Goal: Task Accomplishment & Management: Manage account settings

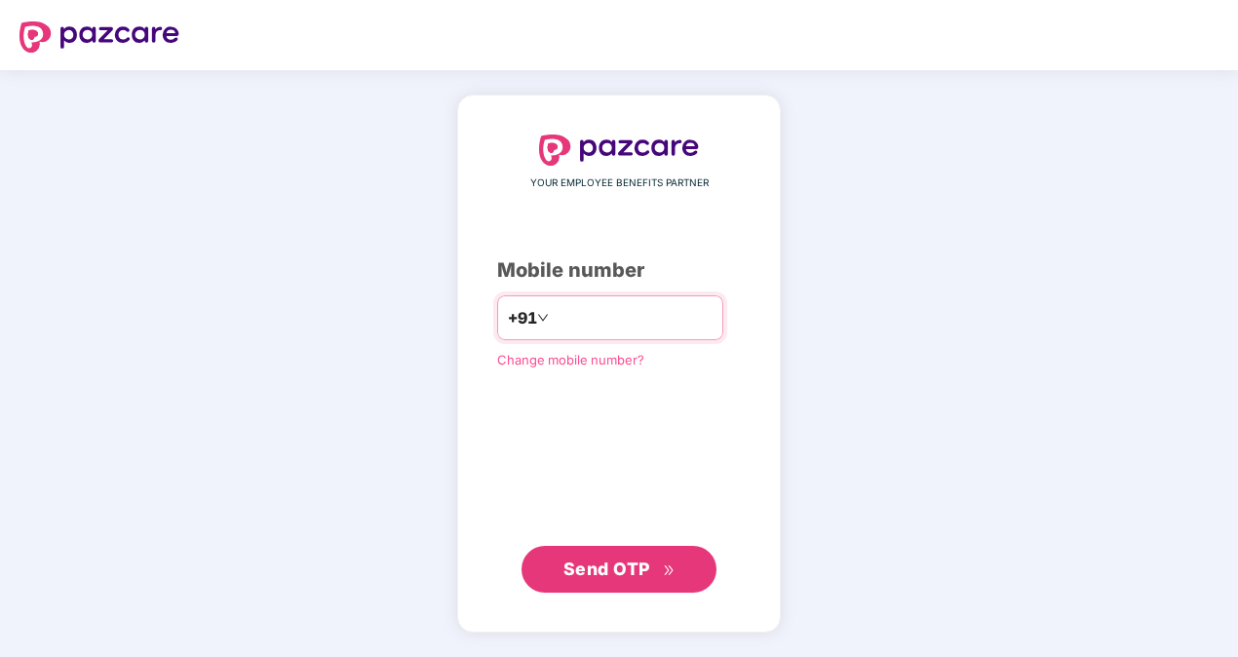
type input "**********"
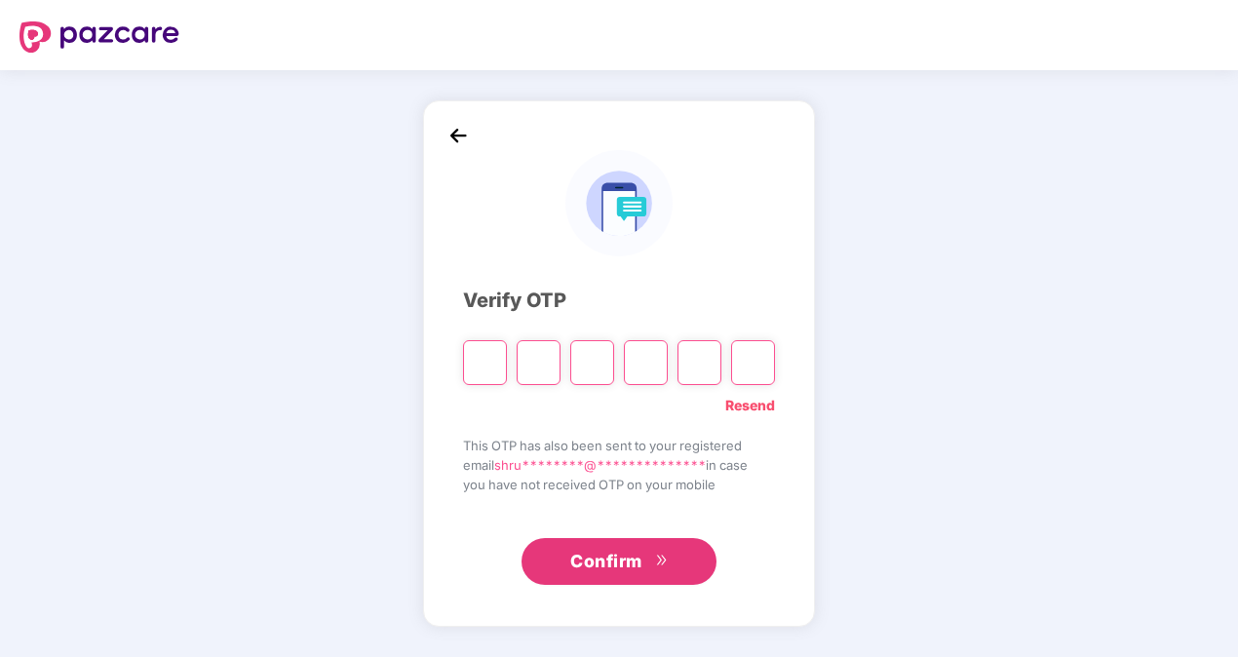
type input "*"
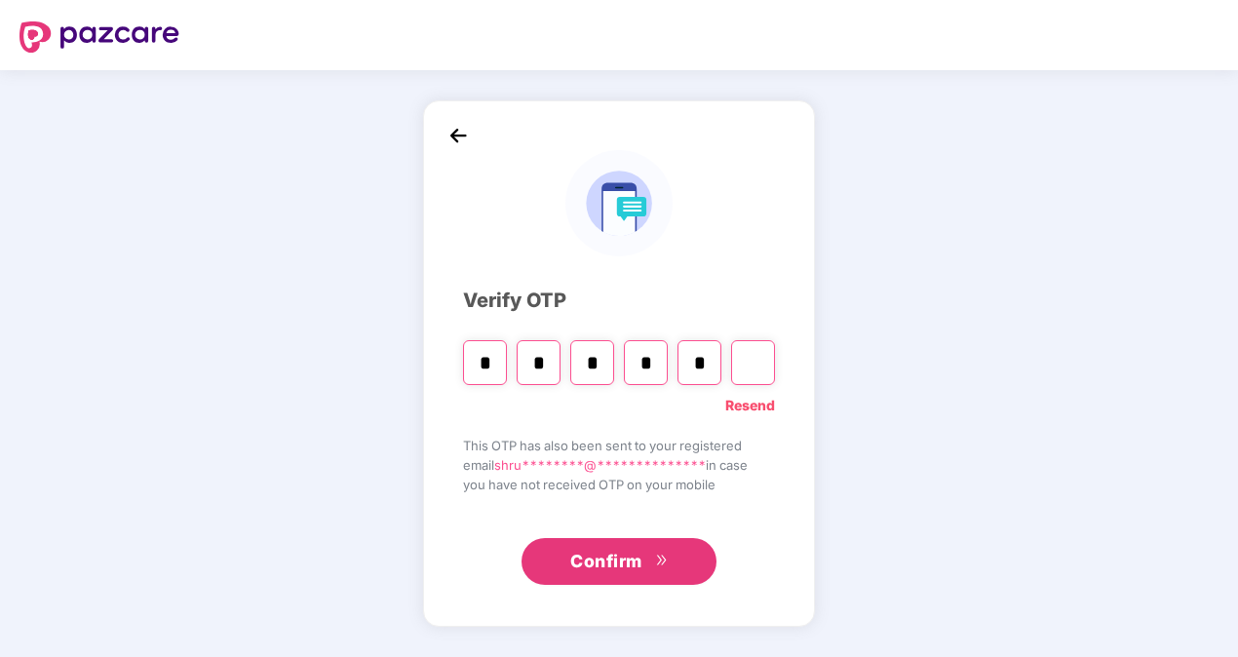
type input "*"
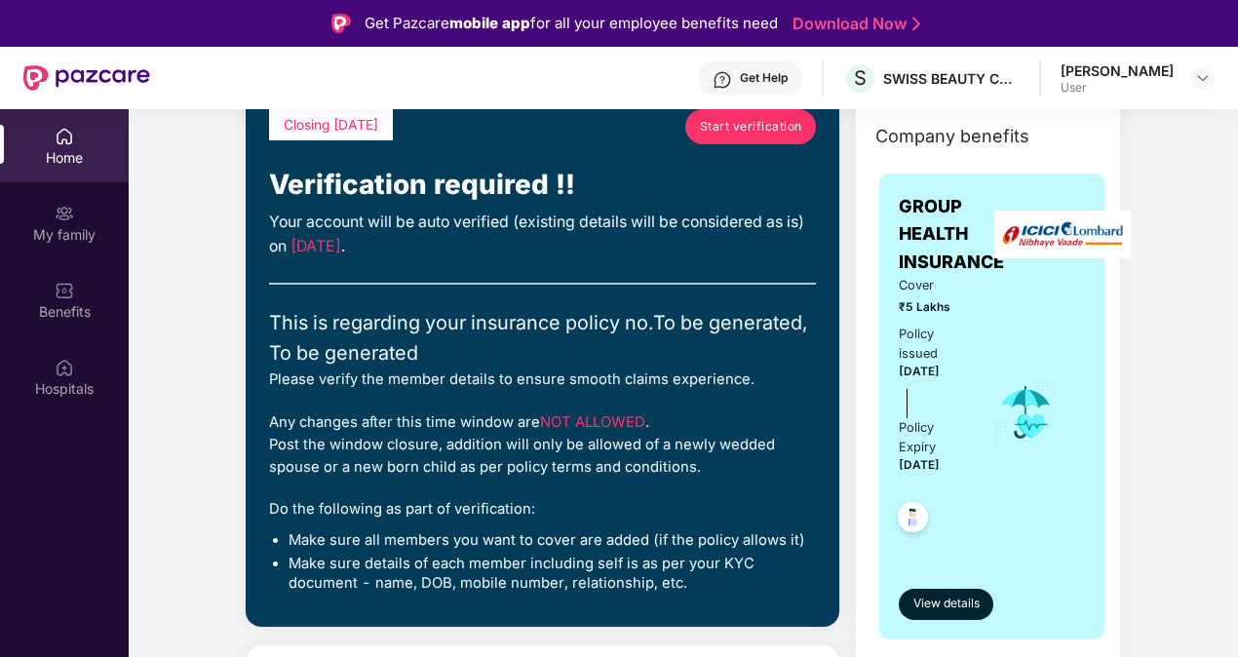
scroll to position [13, 0]
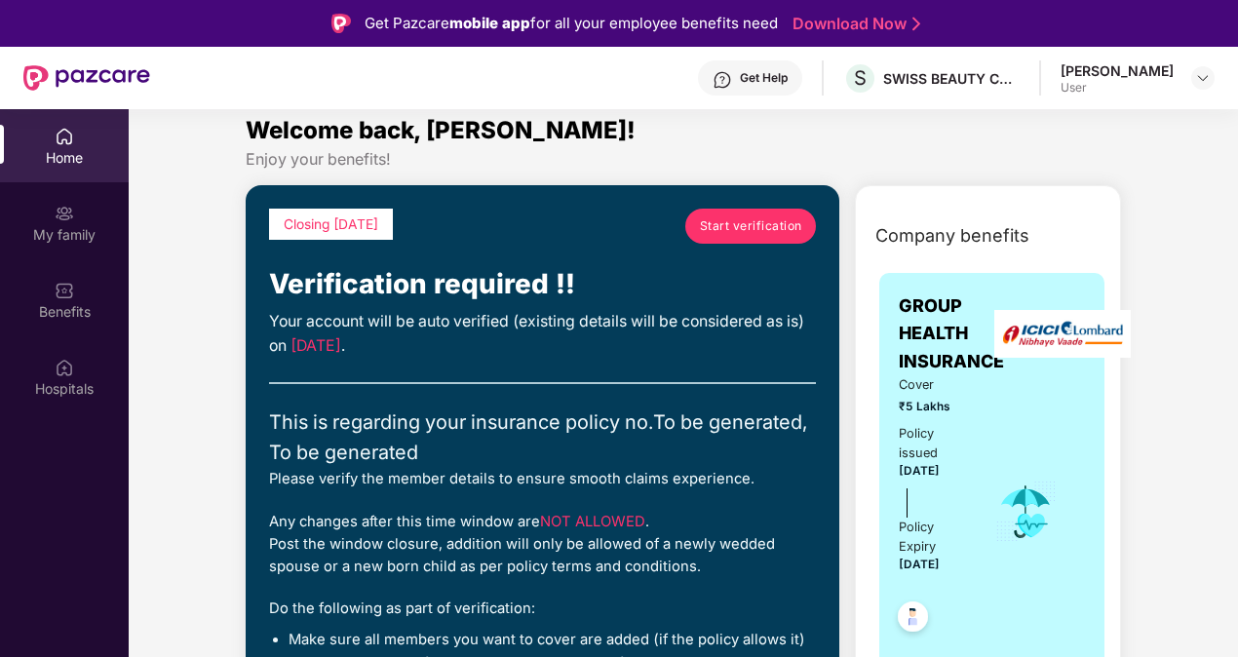
click at [746, 226] on span "Start verification" at bounding box center [751, 225] width 102 height 19
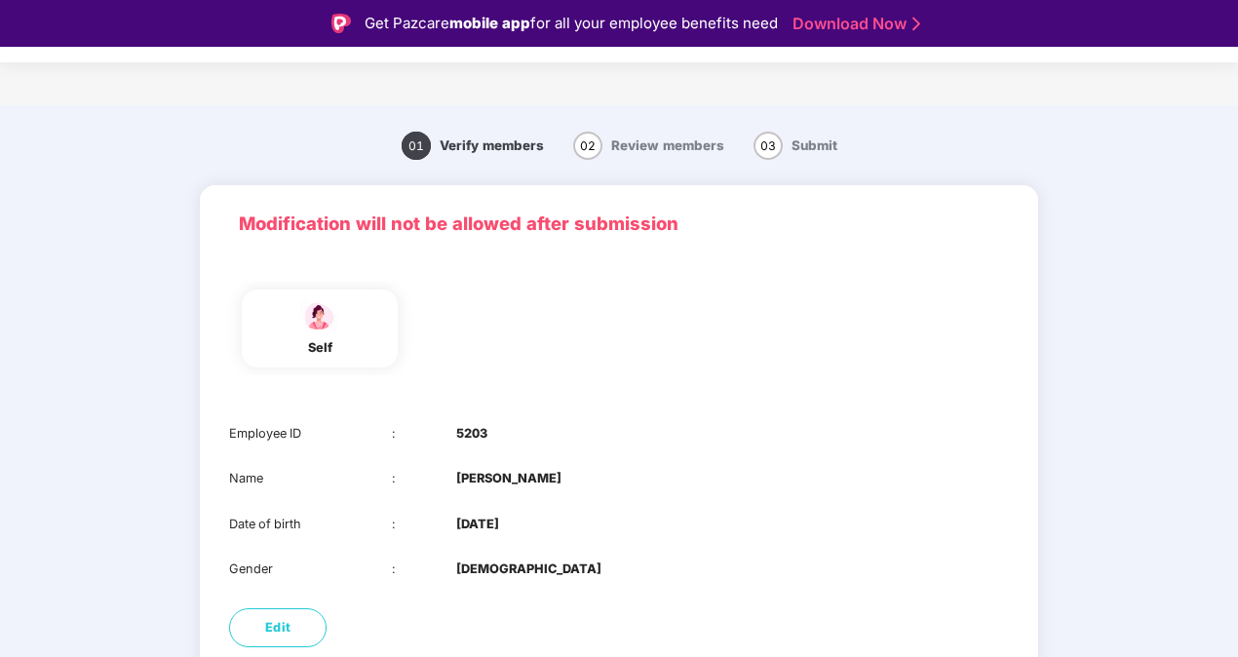
scroll to position [111, 0]
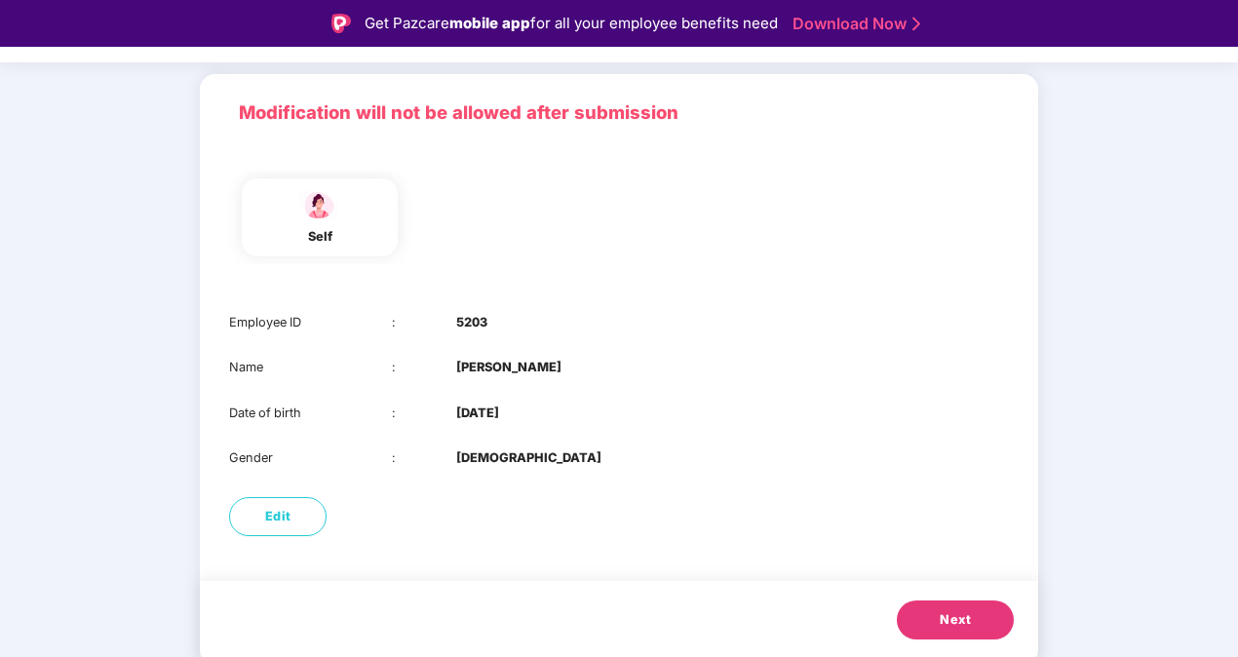
click at [908, 610] on button "Next" at bounding box center [955, 619] width 117 height 39
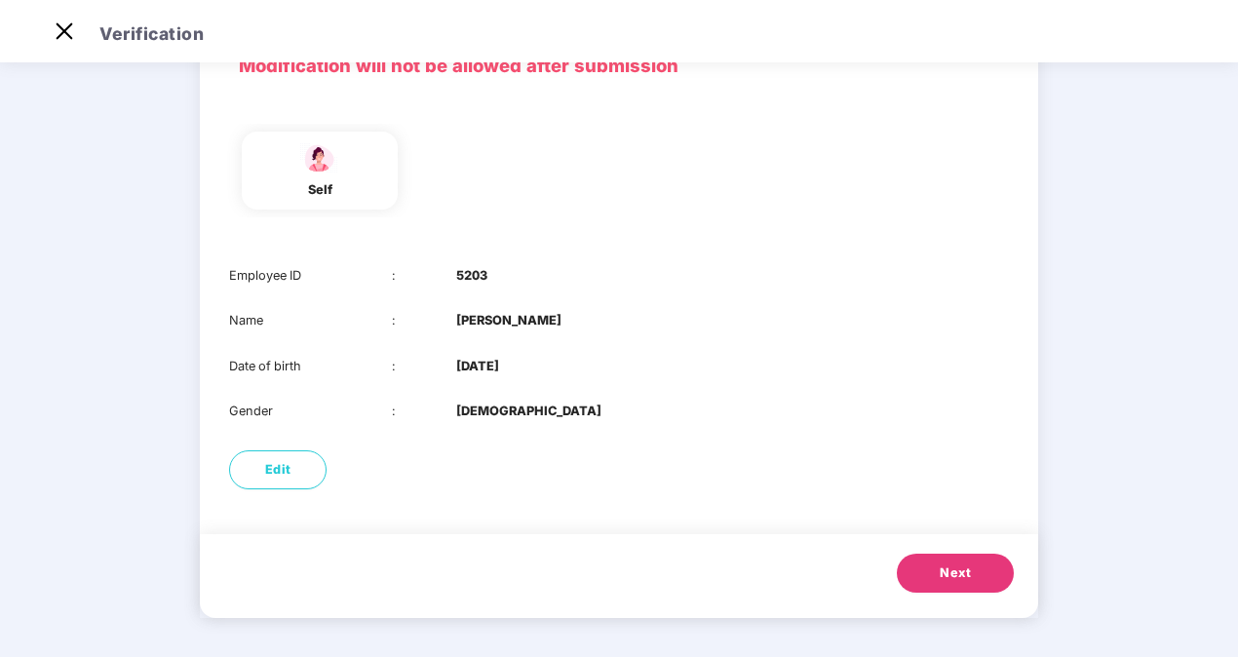
scroll to position [0, 0]
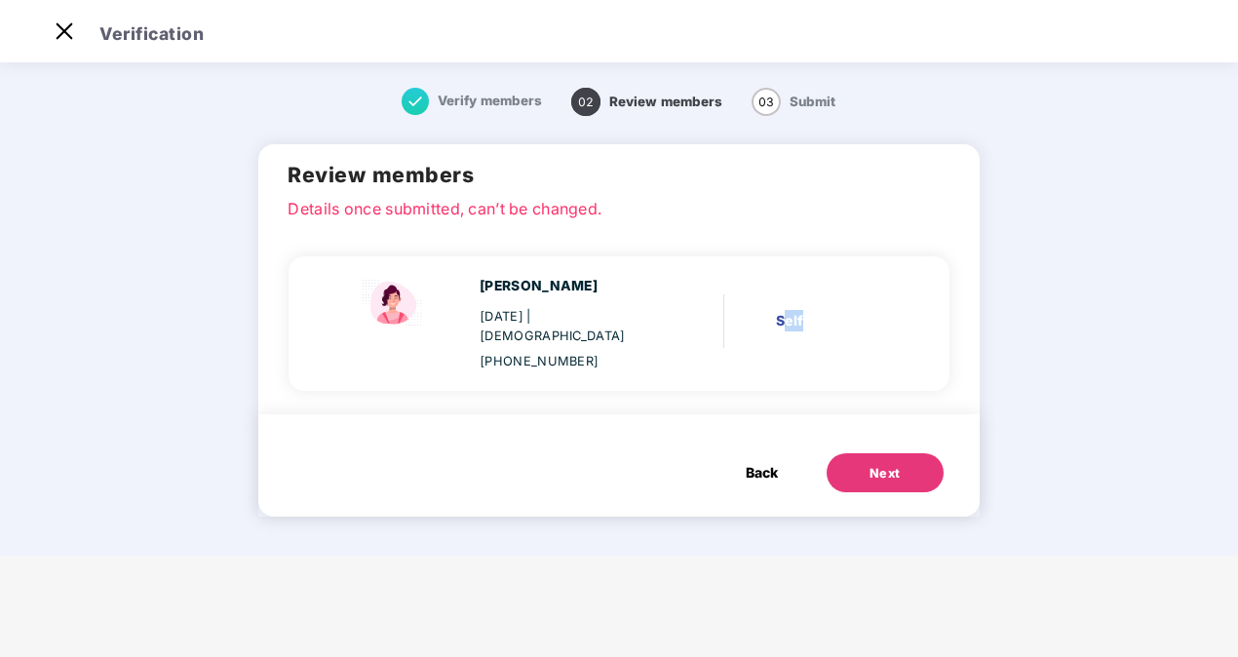
drag, startPoint x: 822, startPoint y: 325, endPoint x: 780, endPoint y: 306, distance: 47.1
click at [780, 310] on div "Self" at bounding box center [829, 323] width 126 height 27
click at [780, 310] on div "Self" at bounding box center [834, 320] width 116 height 21
click at [745, 327] on div "Shruti Gupta 02 Sept 1996 | Female +919807453808 Self" at bounding box center [610, 324] width 604 height 96
click at [872, 464] on div "Next" at bounding box center [884, 473] width 31 height 19
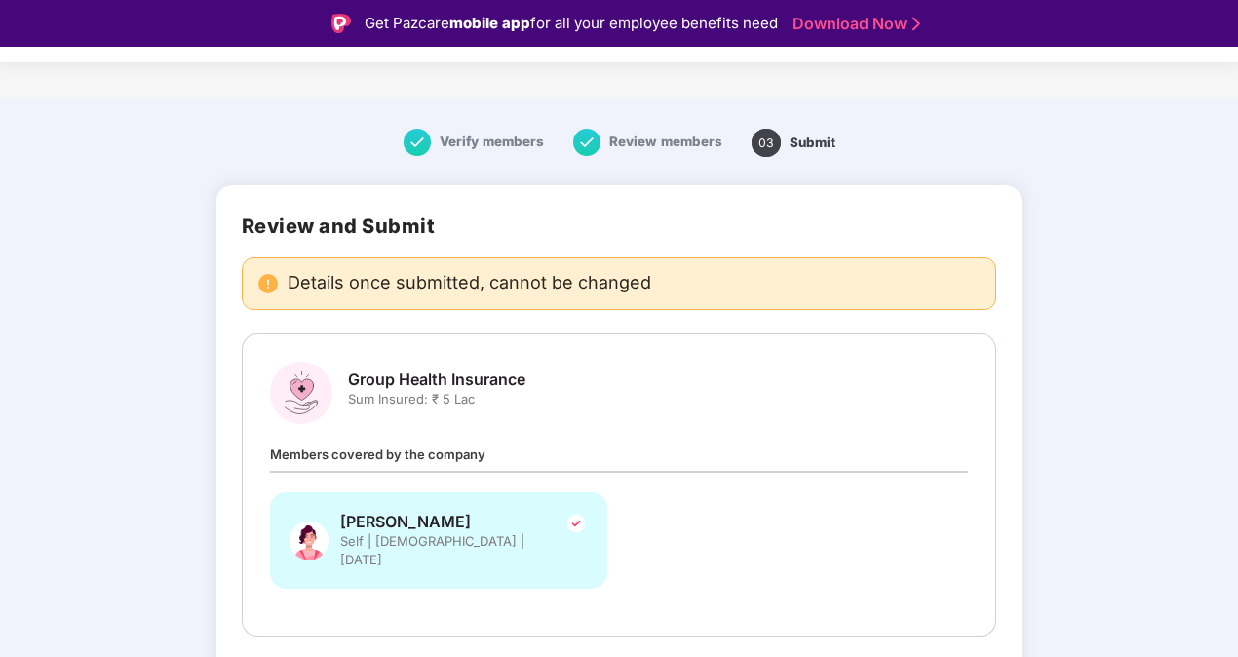
scroll to position [6, 0]
click at [412, 378] on span "Group Health Insurance" at bounding box center [436, 379] width 177 height 20
click at [378, 458] on span "Members covered by the company" at bounding box center [377, 454] width 215 height 16
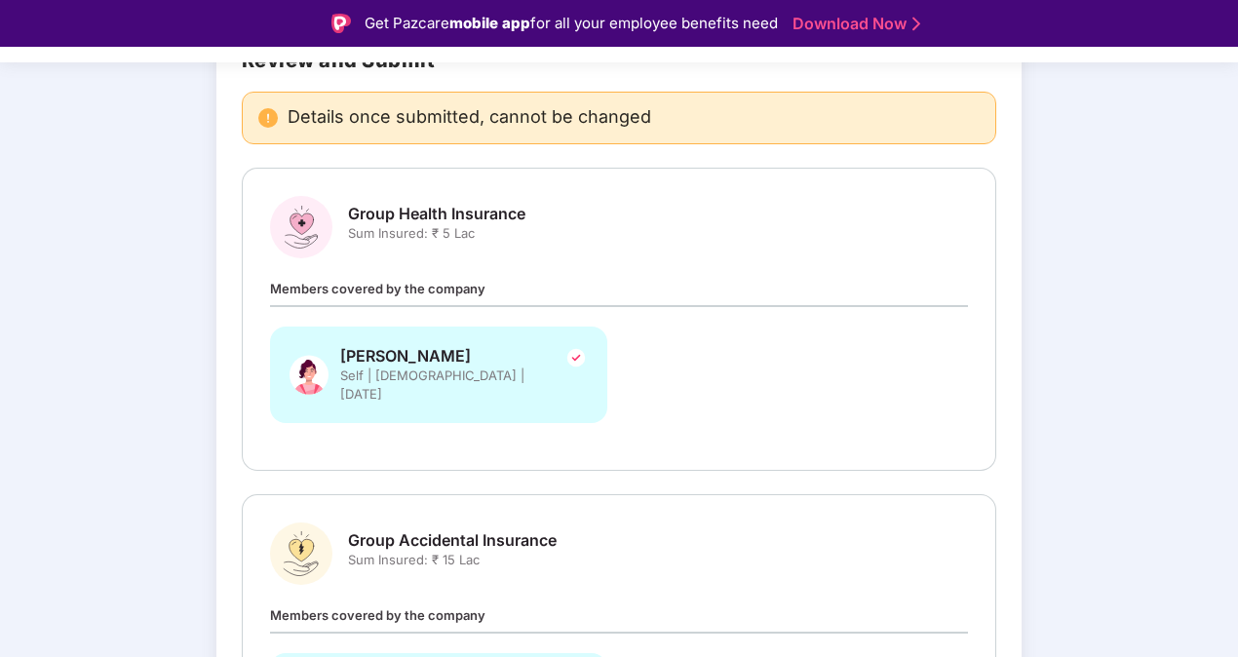
scroll to position [172, 0]
click at [478, 387] on div "Shruti Gupta Self | Female | 02 Sept 1996" at bounding box center [438, 374] width 337 height 96
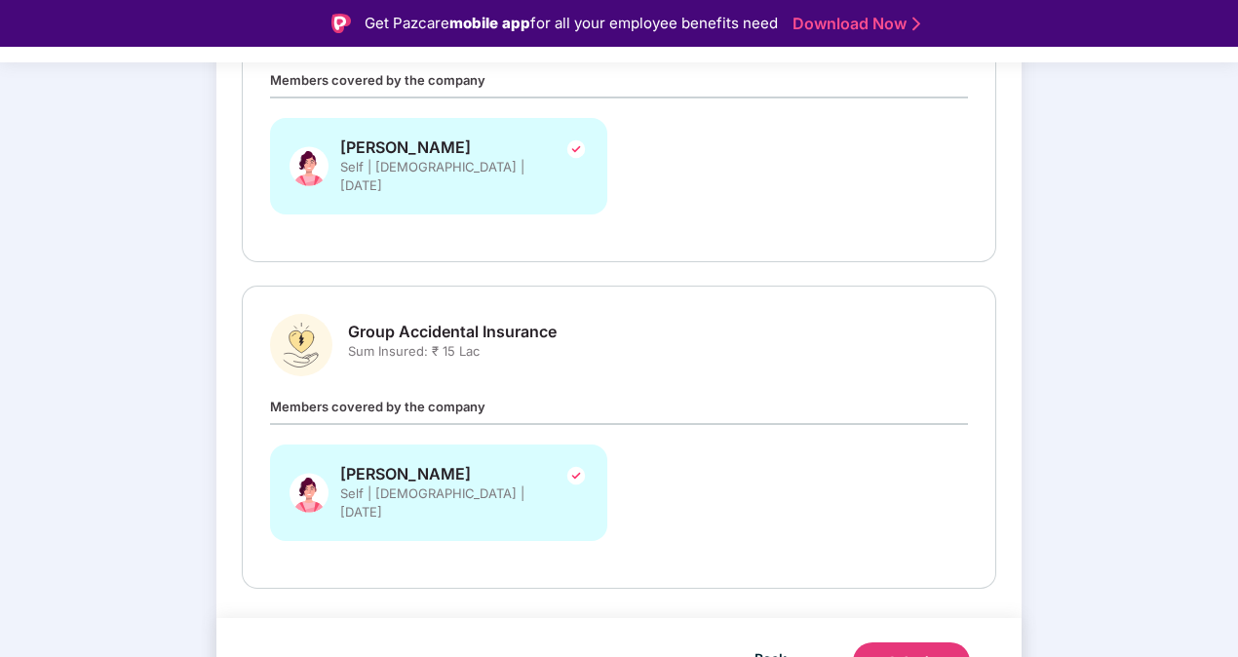
click at [884, 642] on button "Submit" at bounding box center [911, 661] width 117 height 39
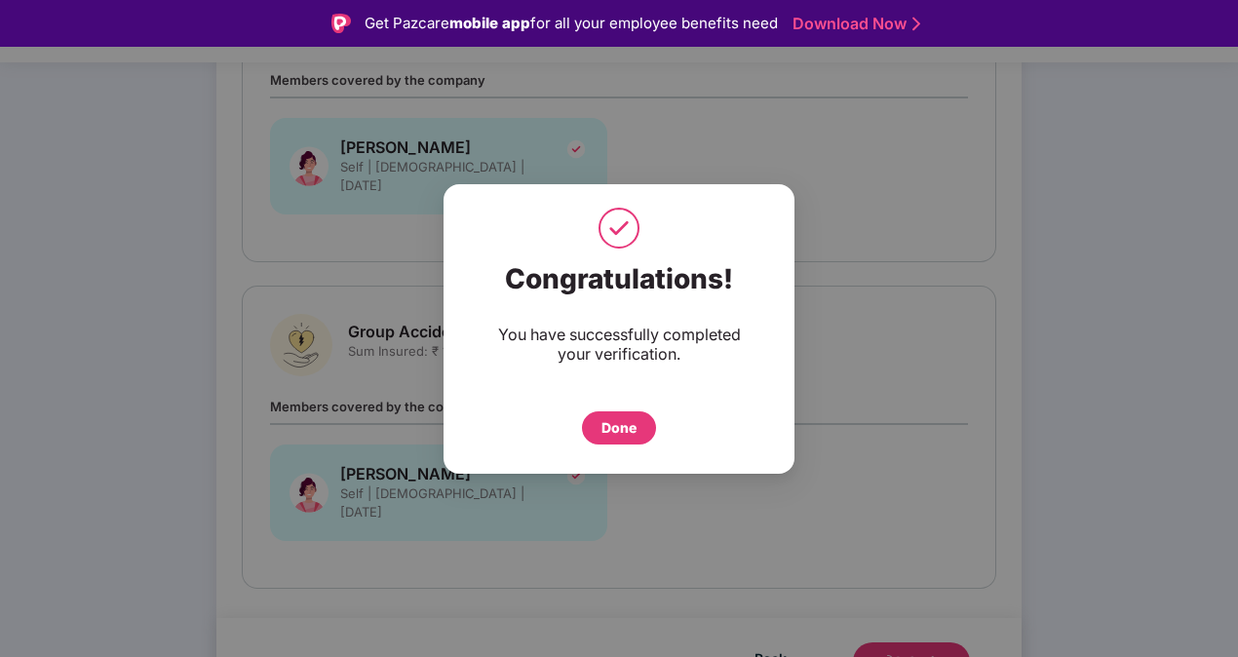
click at [617, 419] on div "Done" at bounding box center [618, 427] width 35 height 21
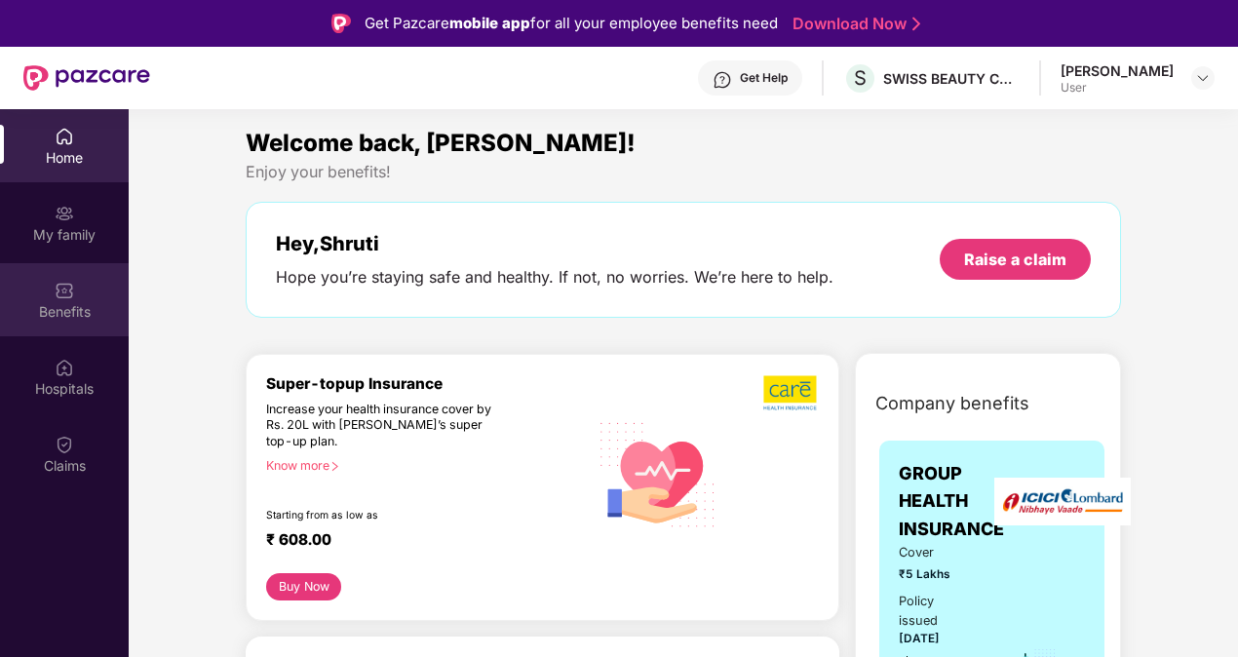
click at [30, 295] on div "Benefits" at bounding box center [64, 299] width 129 height 73
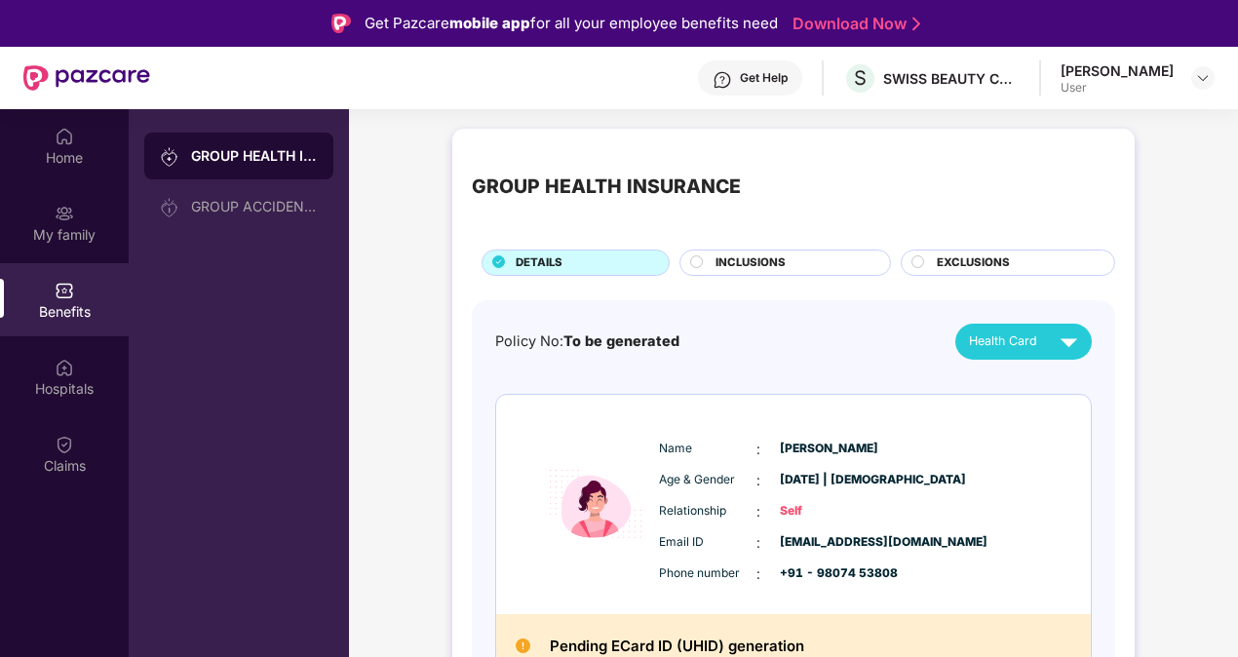
scroll to position [21, 0]
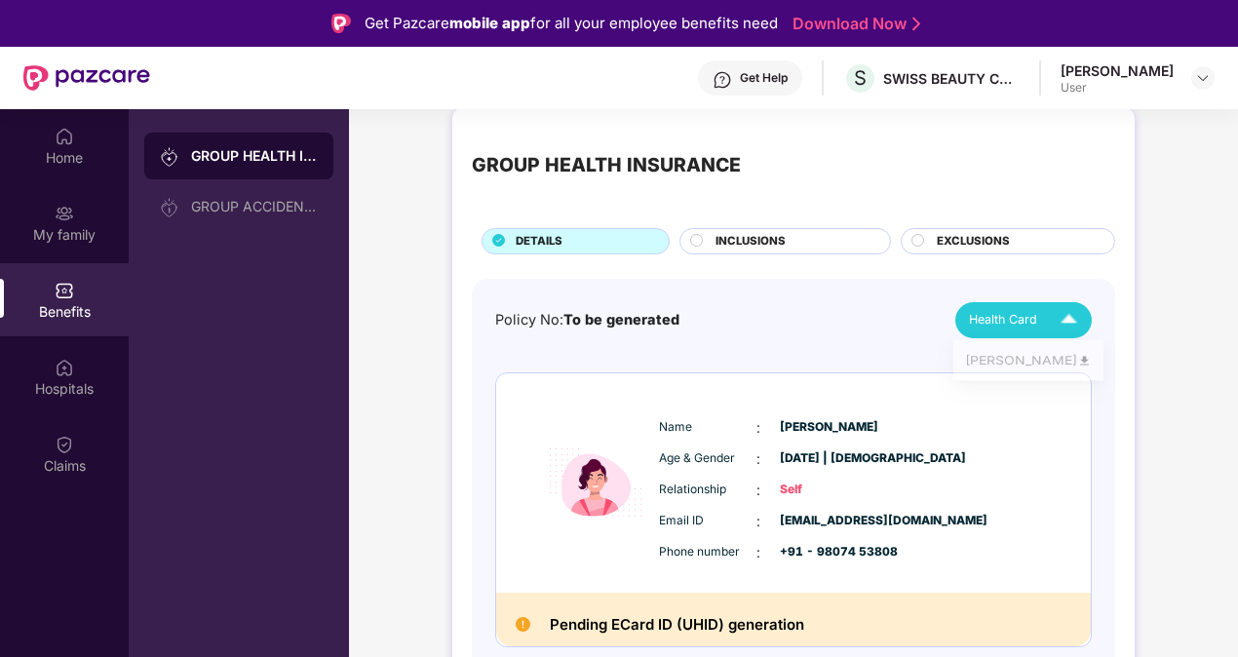
click at [997, 311] on span "Health Card" at bounding box center [1003, 319] width 68 height 19
click at [996, 357] on div "[PERSON_NAME]" at bounding box center [1028, 363] width 127 height 21
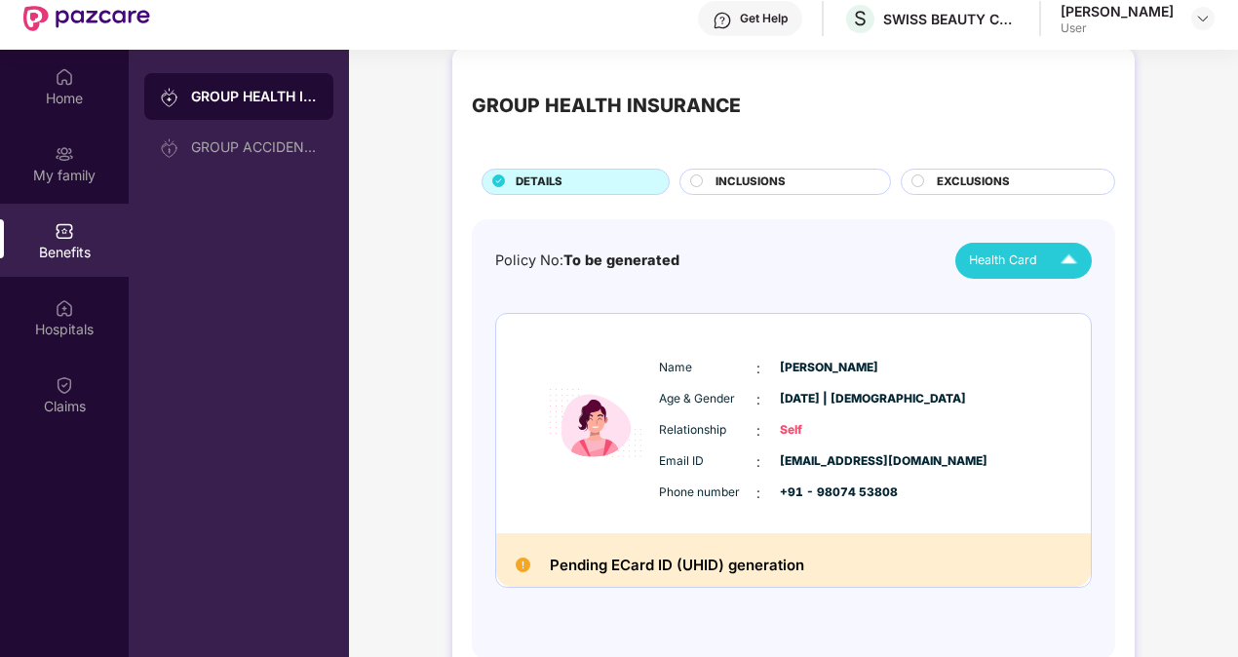
scroll to position [52, 0]
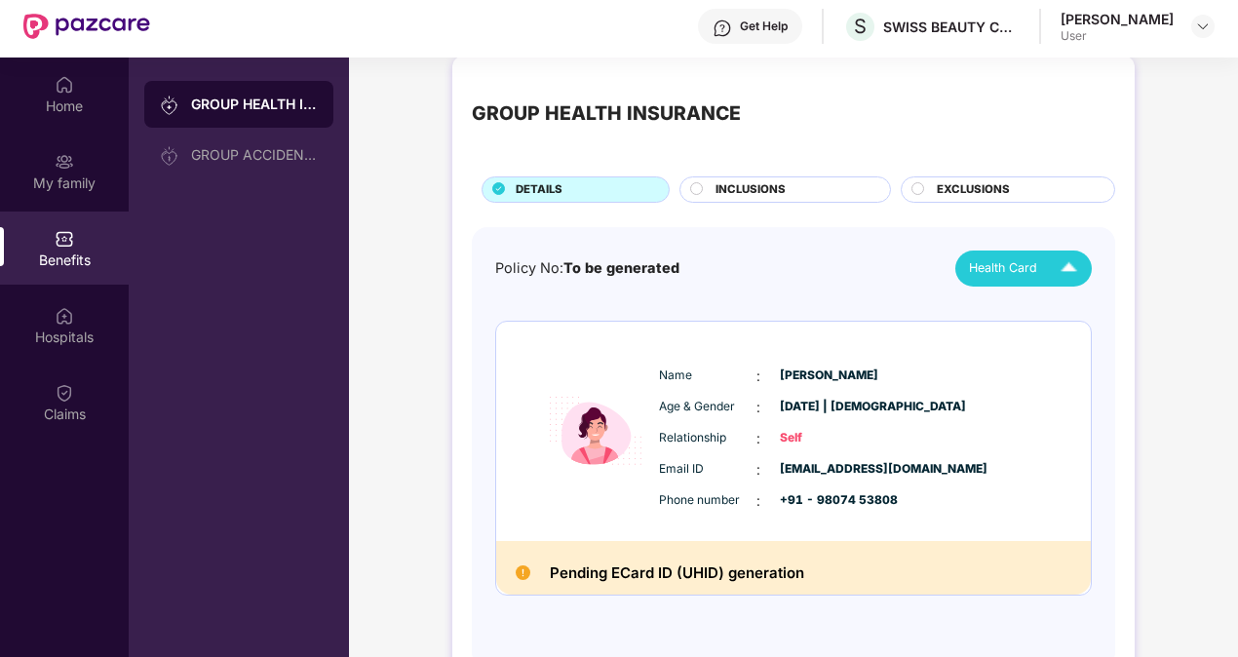
click at [762, 181] on span "INCLUSIONS" at bounding box center [750, 190] width 70 height 18
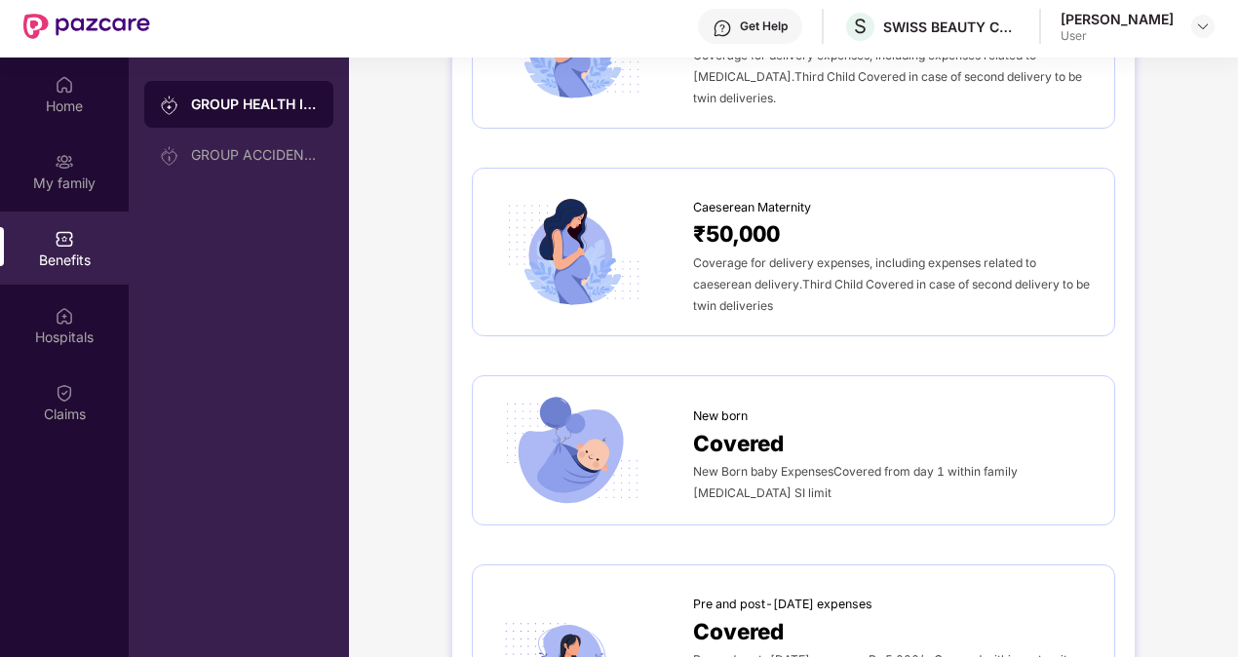
scroll to position [2207, 0]
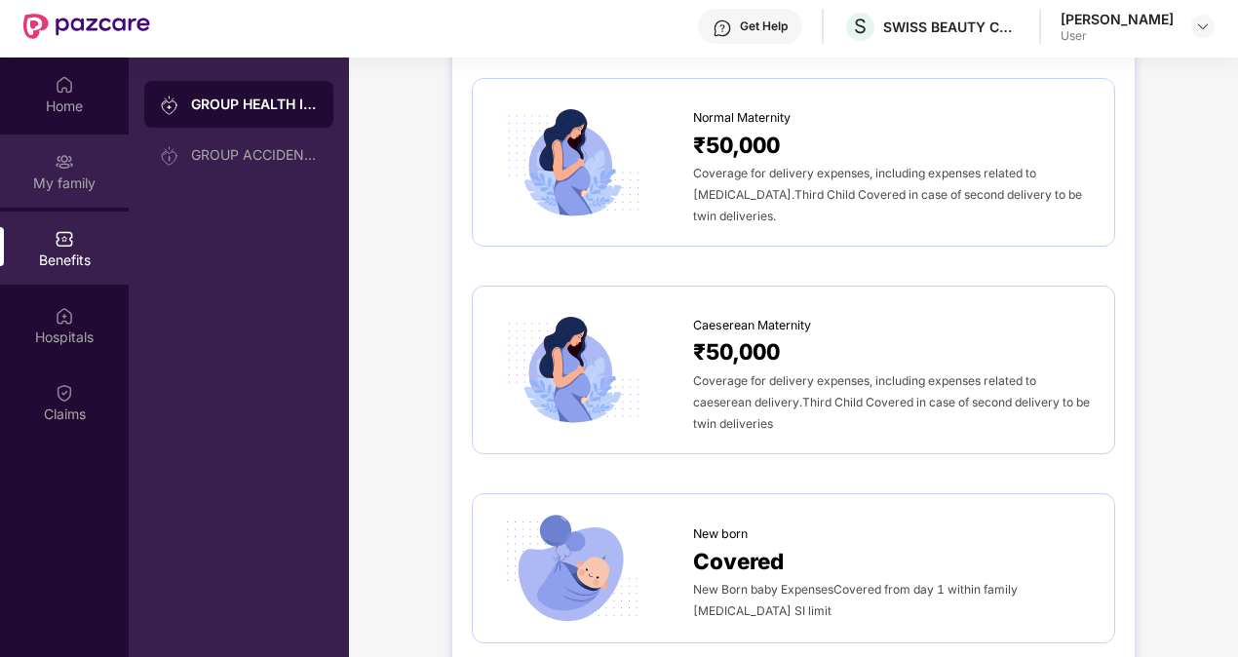
click at [60, 164] on img at bounding box center [64, 161] width 19 height 19
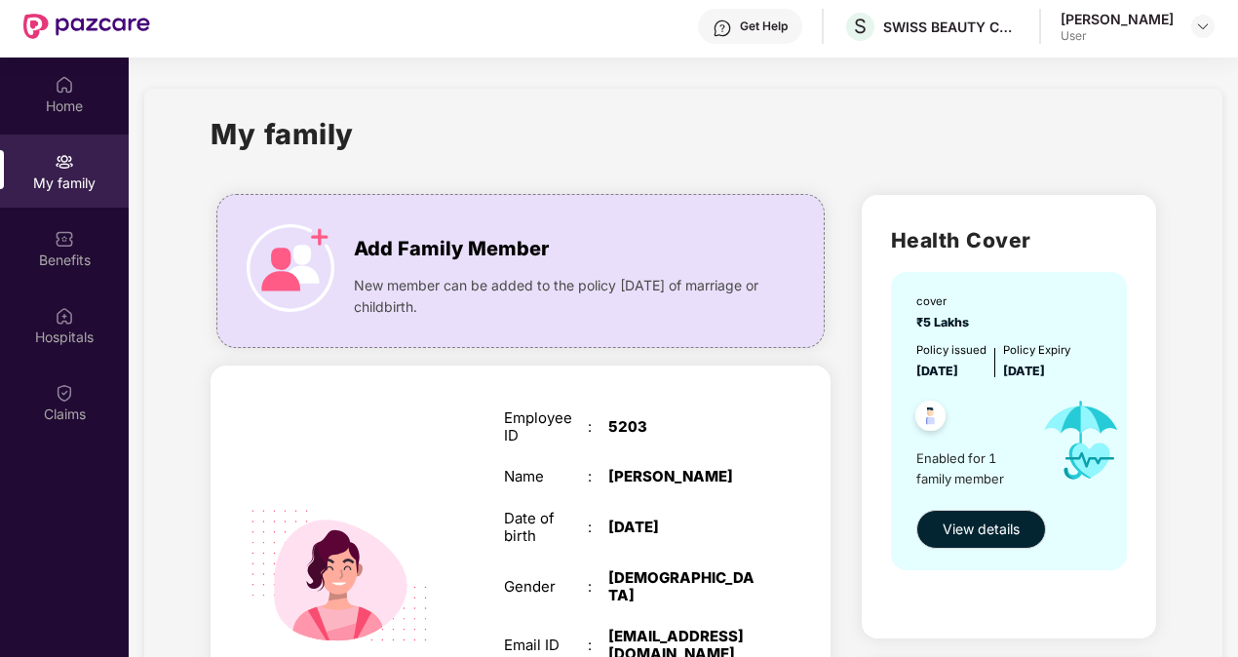
scroll to position [20, 0]
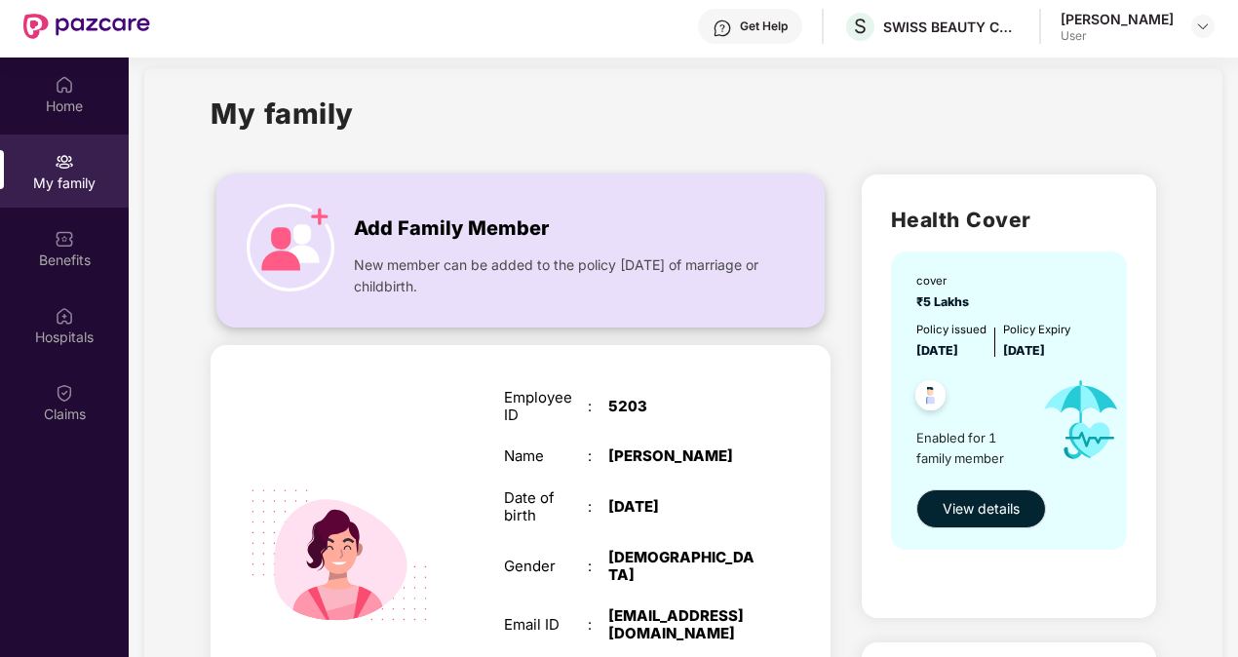
click at [398, 248] on div "New member can be added to the policy [DATE] of marriage or childbirth." at bounding box center [559, 271] width 410 height 53
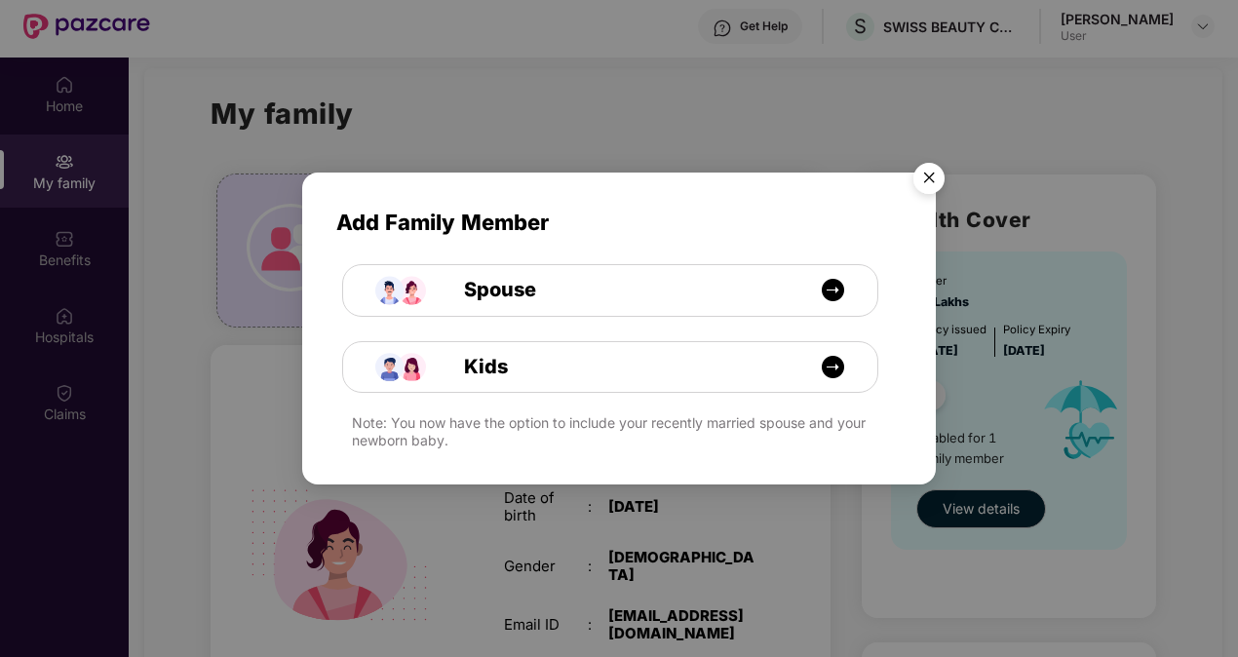
click at [928, 185] on img "Close" at bounding box center [928, 181] width 55 height 55
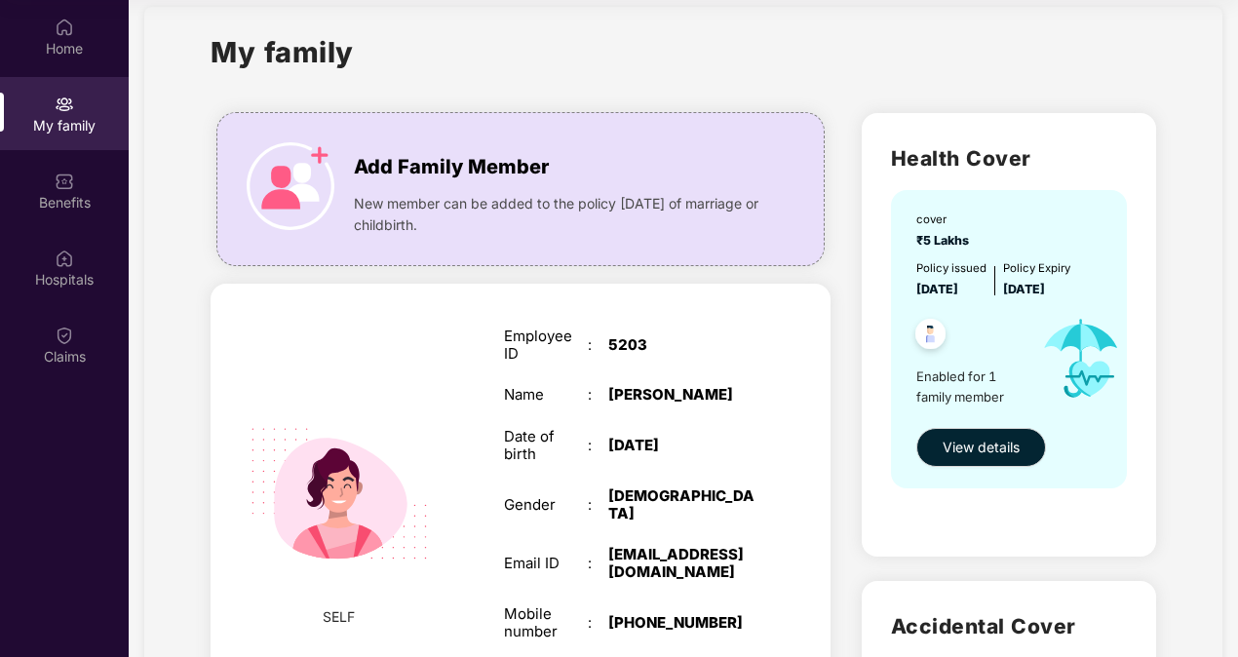
scroll to position [0, 0]
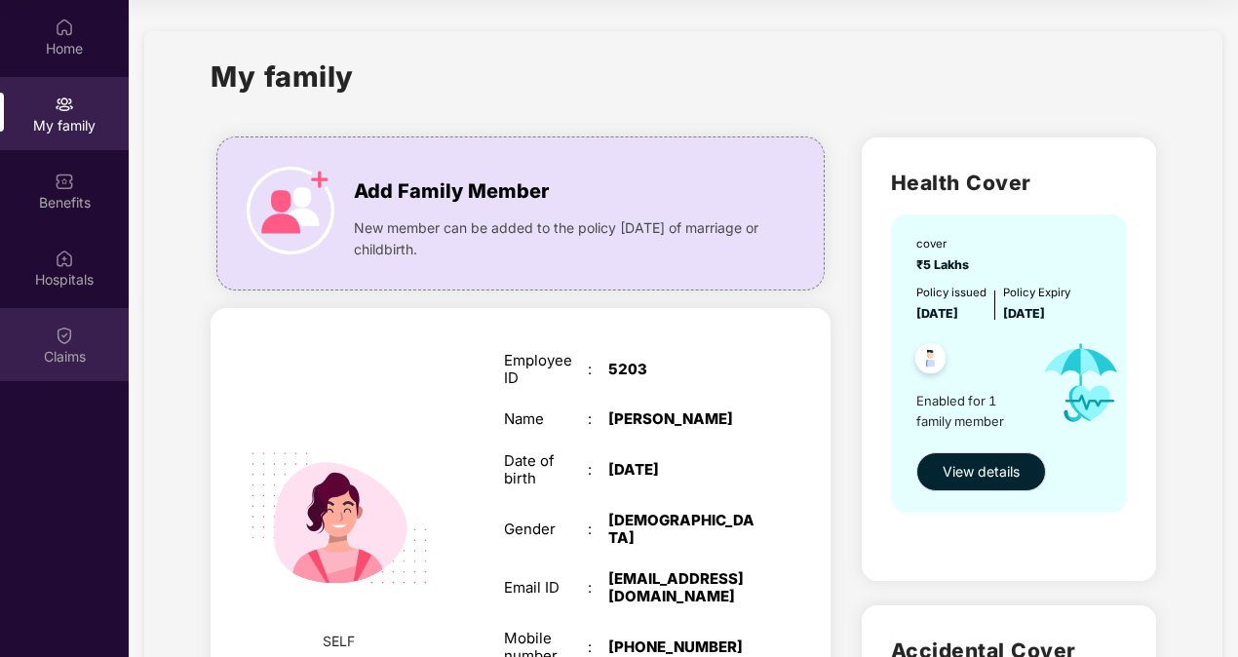
click at [60, 361] on div "Claims" at bounding box center [64, 356] width 129 height 19
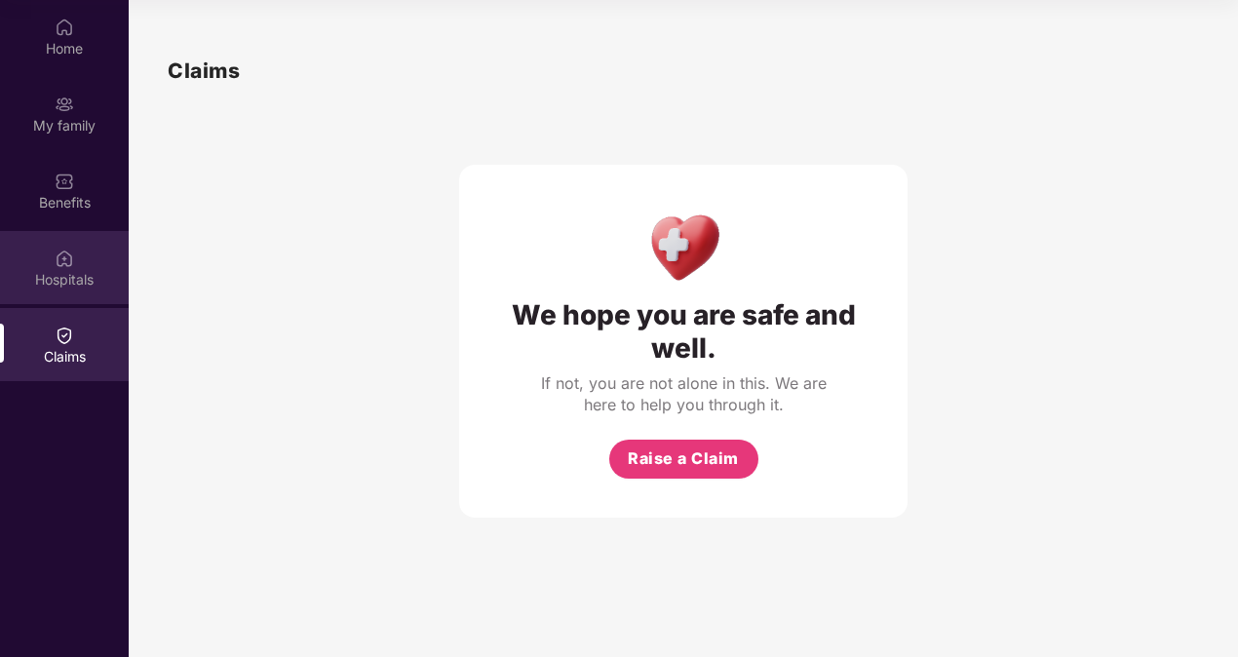
click at [70, 275] on div "Hospitals" at bounding box center [64, 279] width 129 height 19
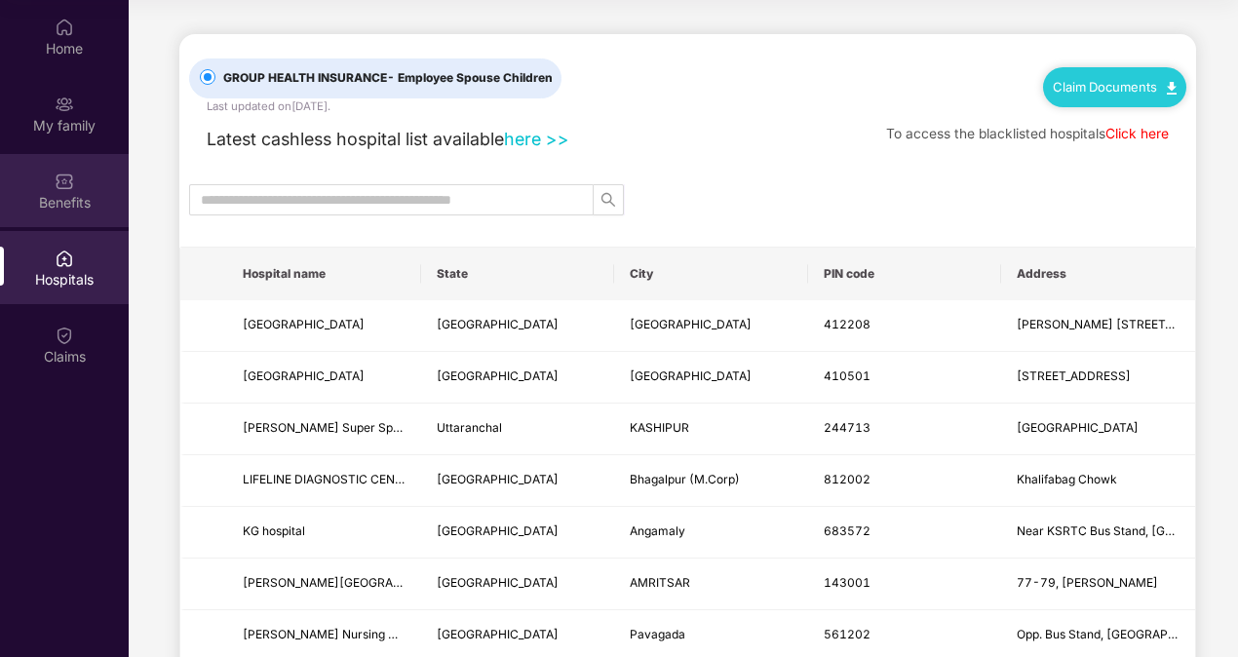
click at [56, 195] on div "Benefits" at bounding box center [64, 202] width 129 height 19
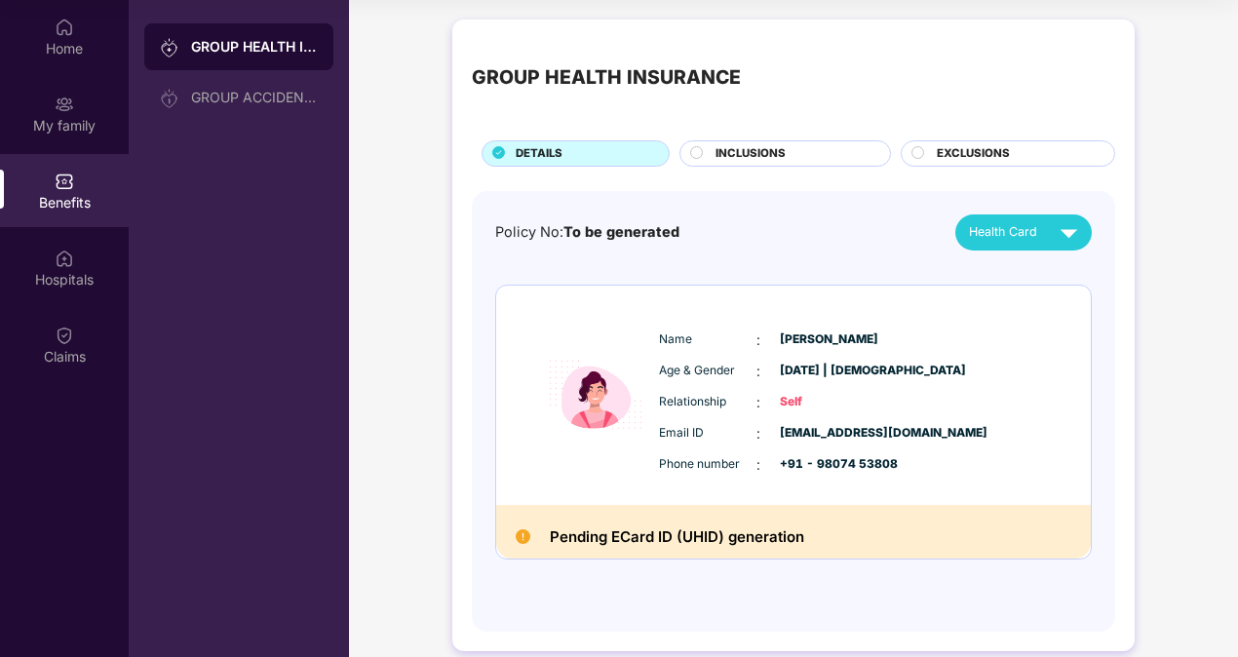
scroll to position [21, 0]
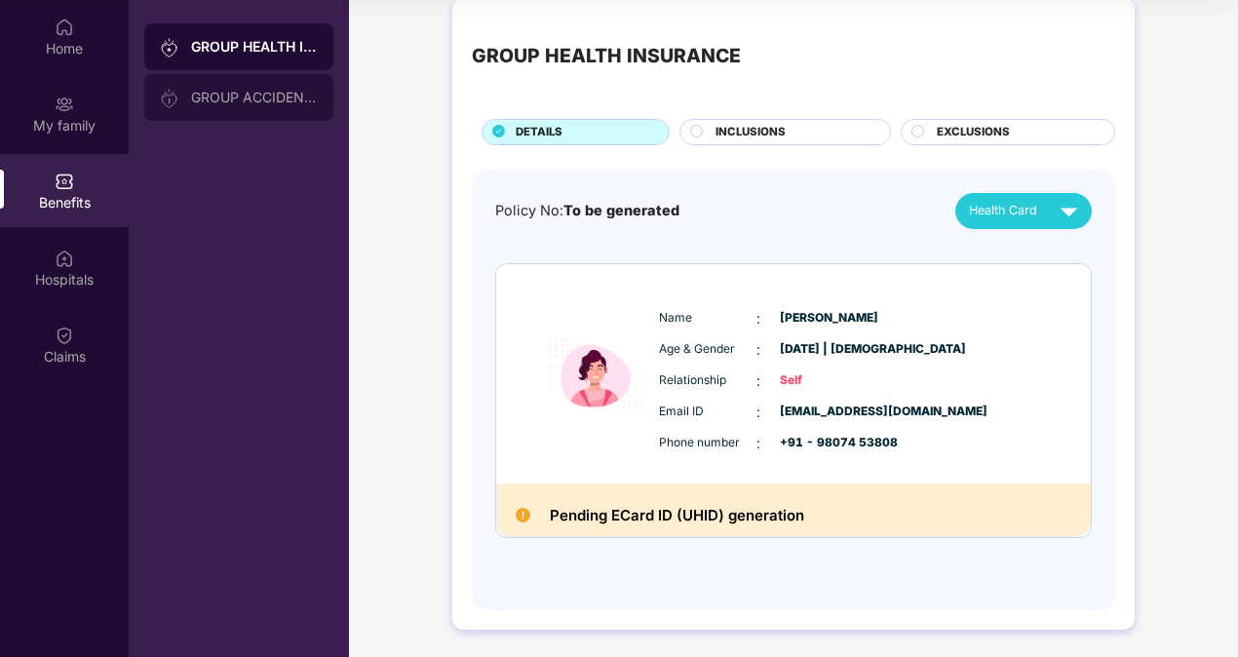
click at [270, 111] on div "GROUP ACCIDENTAL INSURANCE" at bounding box center [238, 97] width 189 height 47
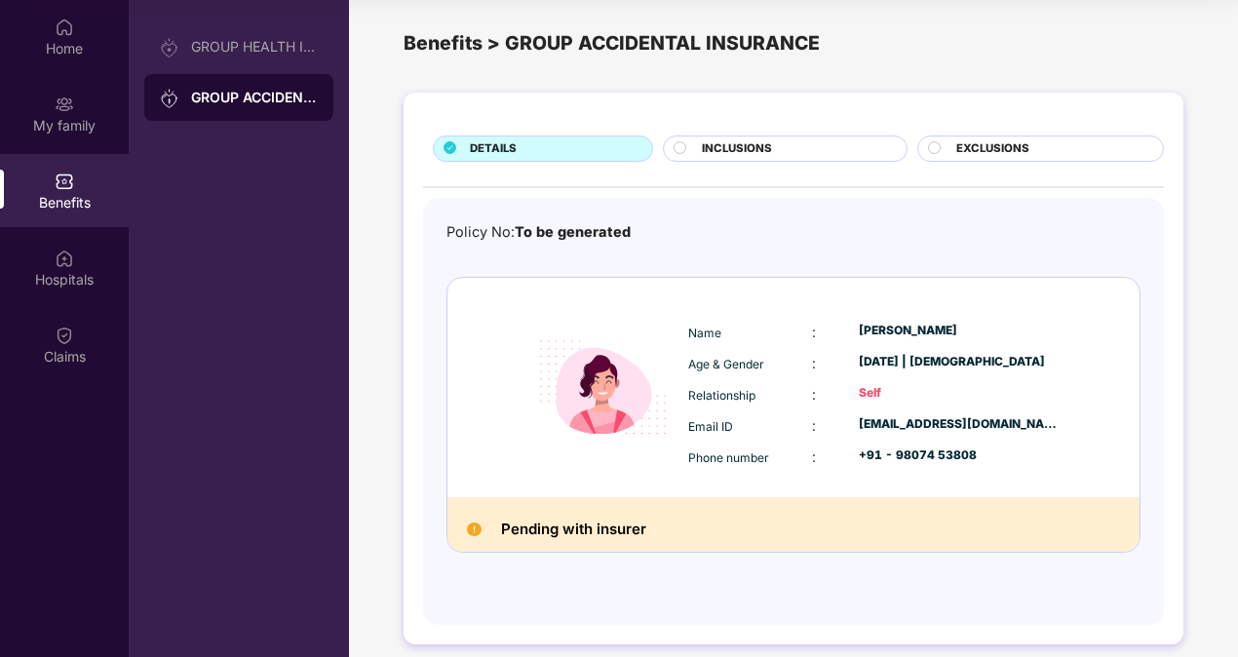
scroll to position [0, 0]
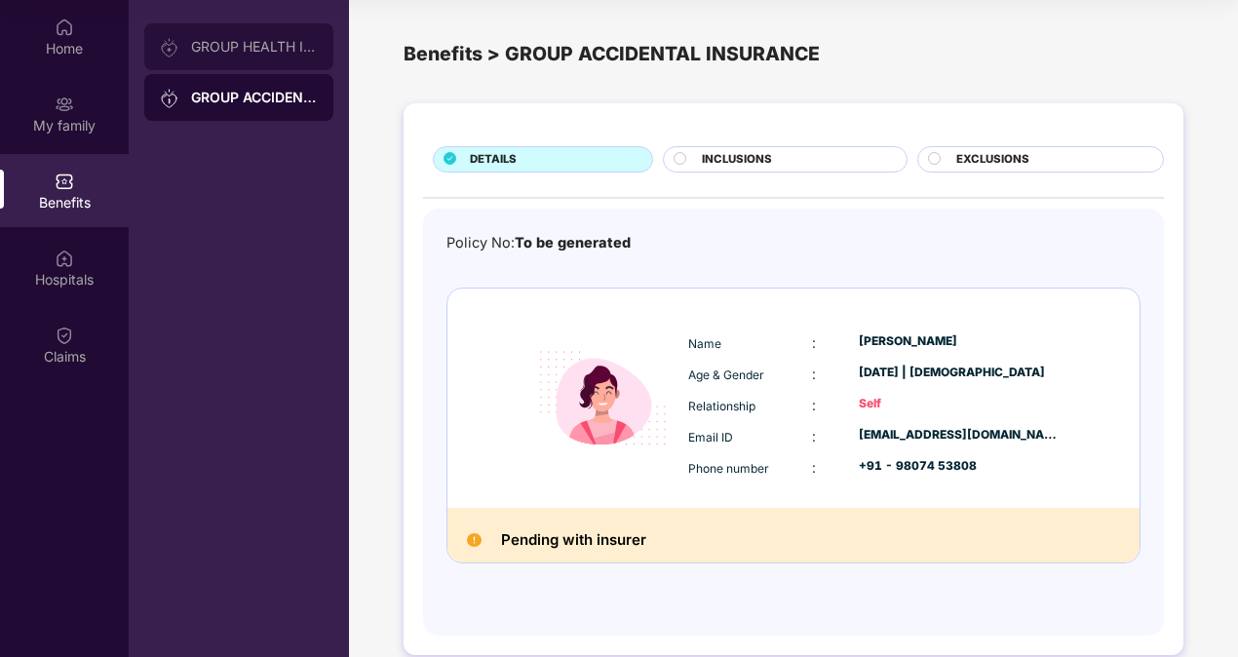
click at [247, 55] on div "GROUP HEALTH INSURANCE" at bounding box center [238, 46] width 189 height 47
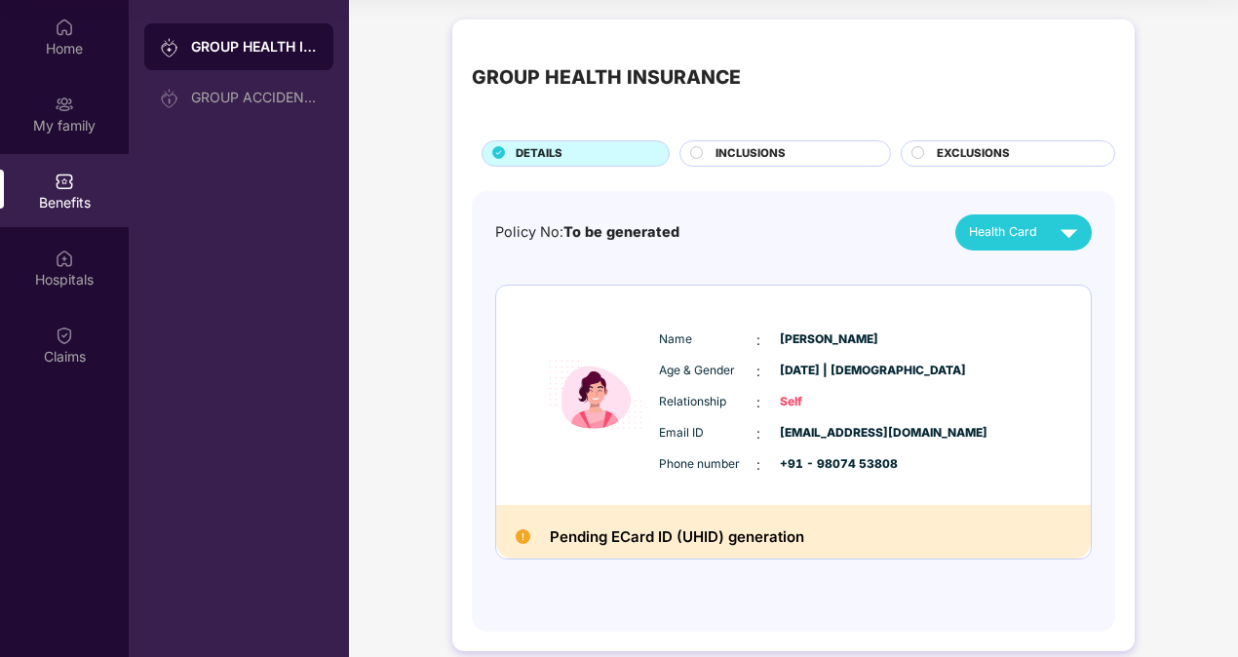
click at [737, 152] on span "INCLUSIONS" at bounding box center [750, 154] width 70 height 18
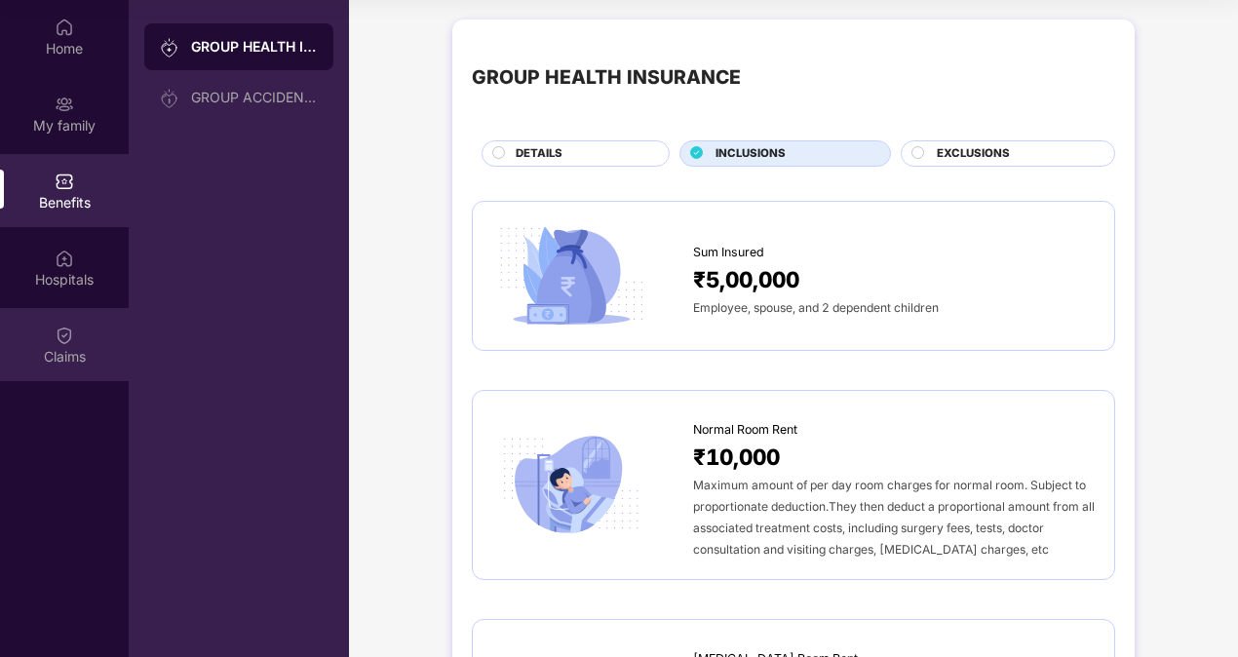
click at [51, 323] on div "Claims" at bounding box center [64, 344] width 129 height 73
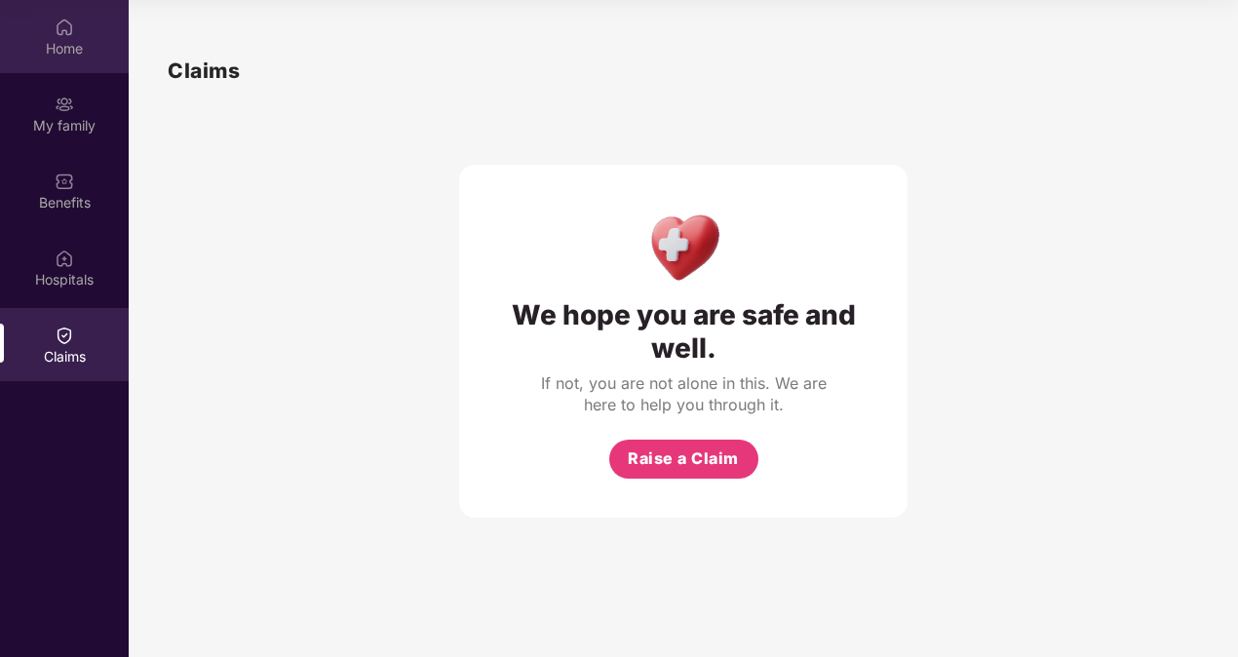
click at [68, 20] on img at bounding box center [64, 27] width 19 height 19
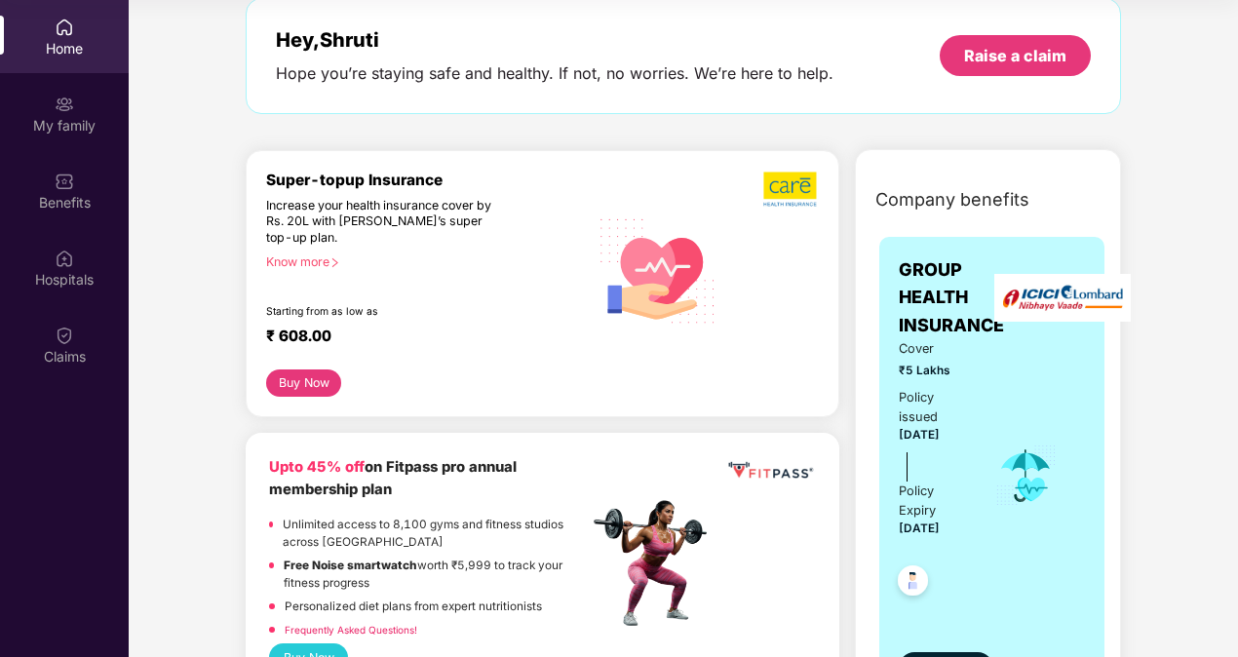
scroll to position [85, 0]
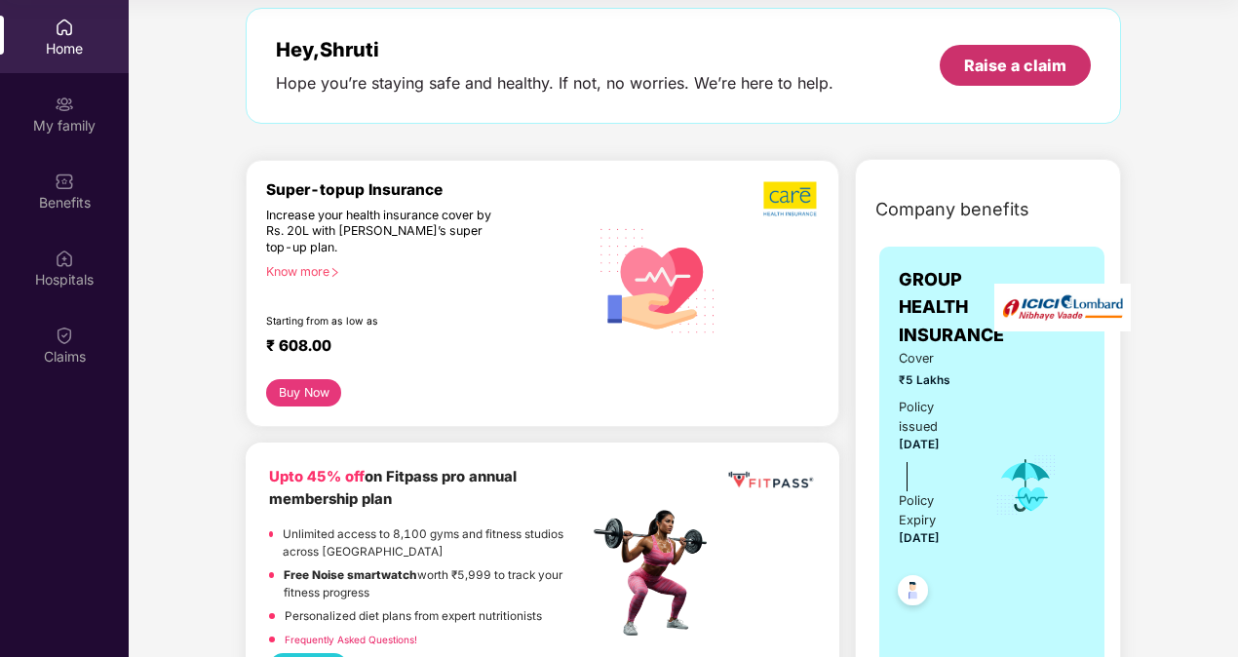
click at [1001, 75] on div "Raise a claim" at bounding box center [1015, 65] width 102 height 21
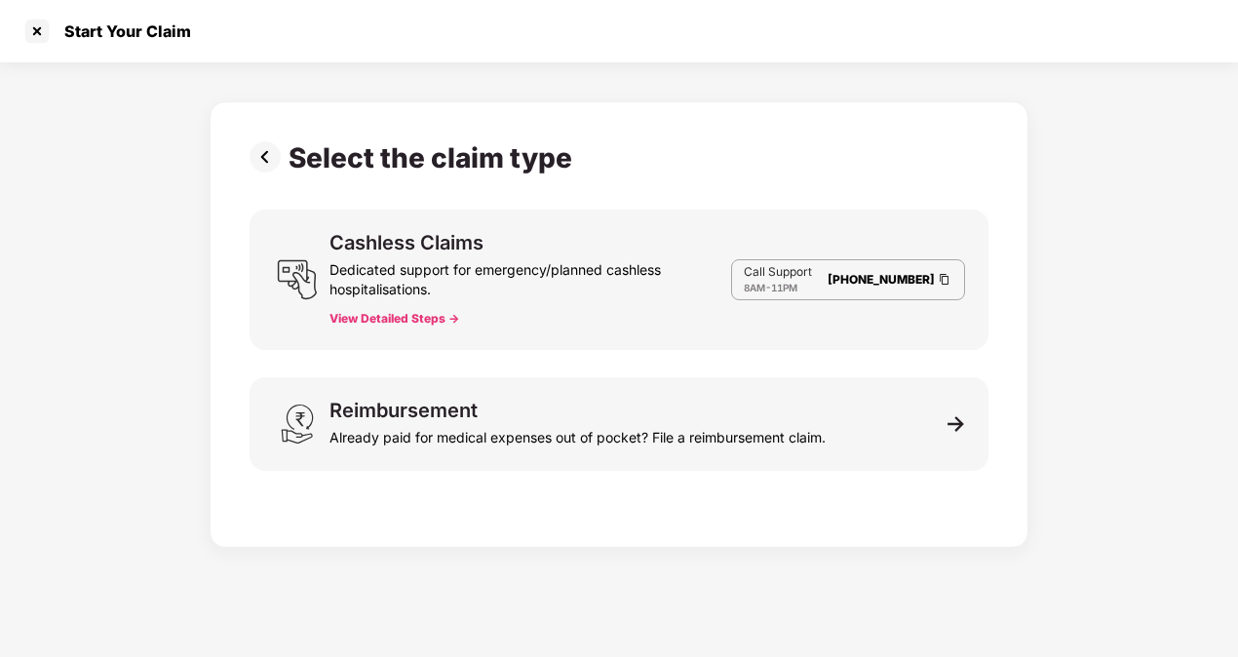
scroll to position [0, 0]
click at [38, 31] on div at bounding box center [36, 31] width 31 height 31
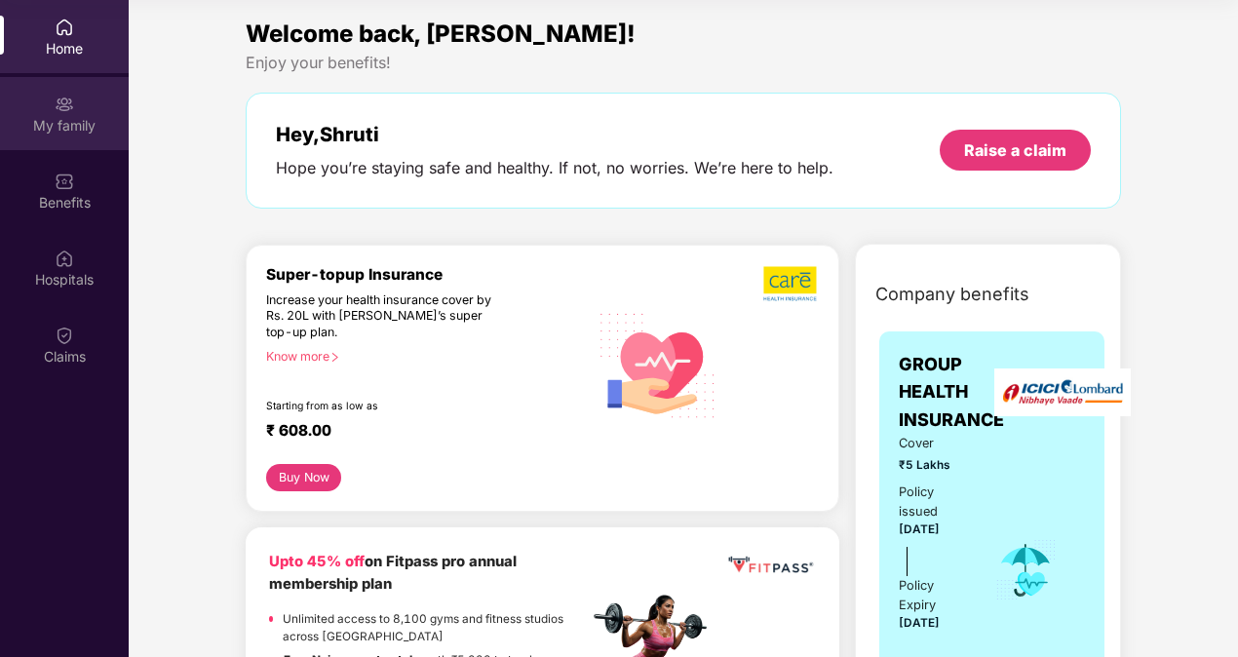
click at [48, 106] on div "My family" at bounding box center [64, 113] width 129 height 73
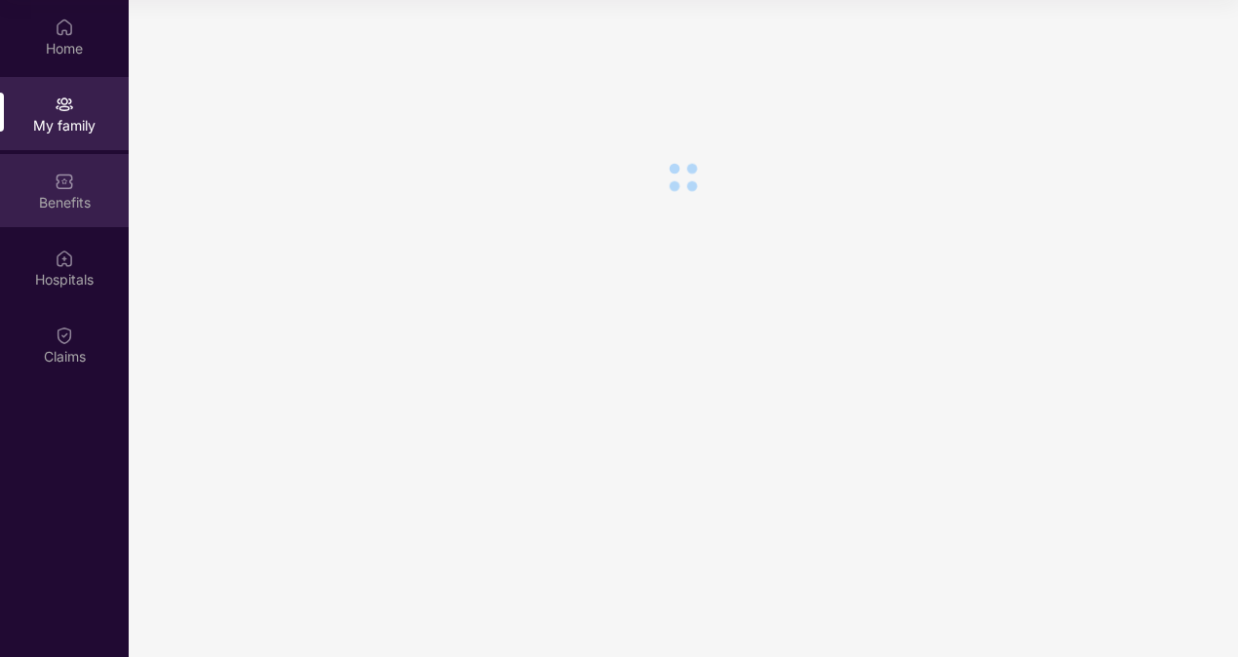
click at [50, 195] on div "Benefits" at bounding box center [64, 202] width 129 height 19
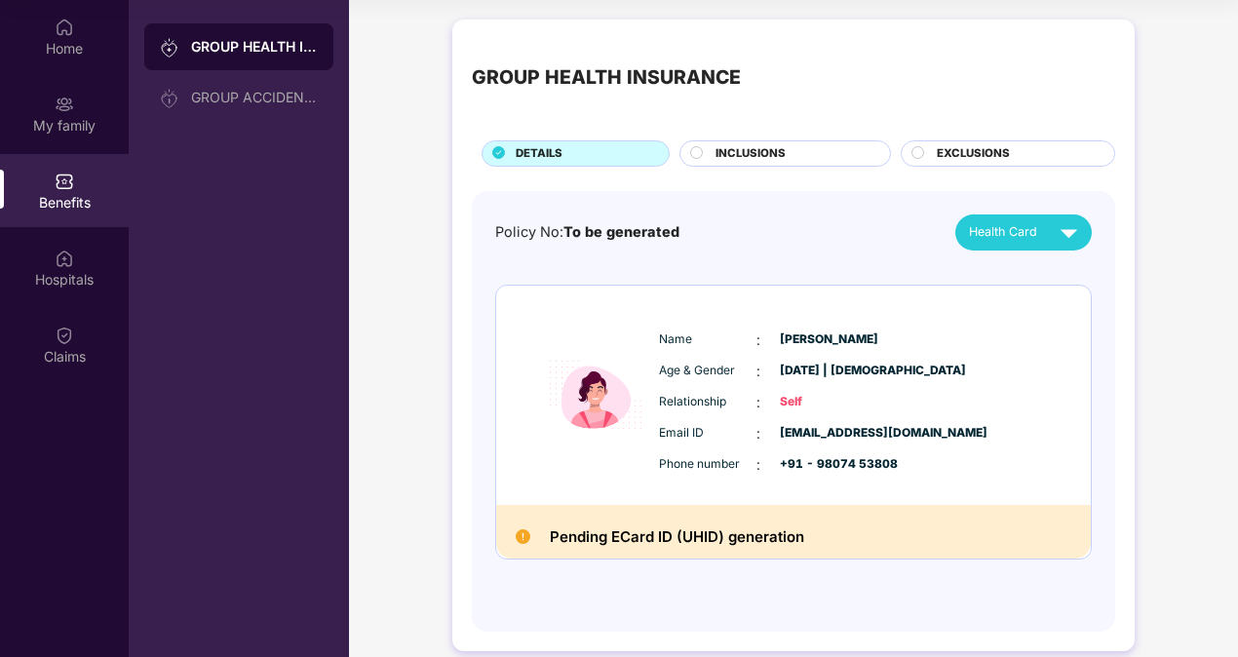
scroll to position [9, 0]
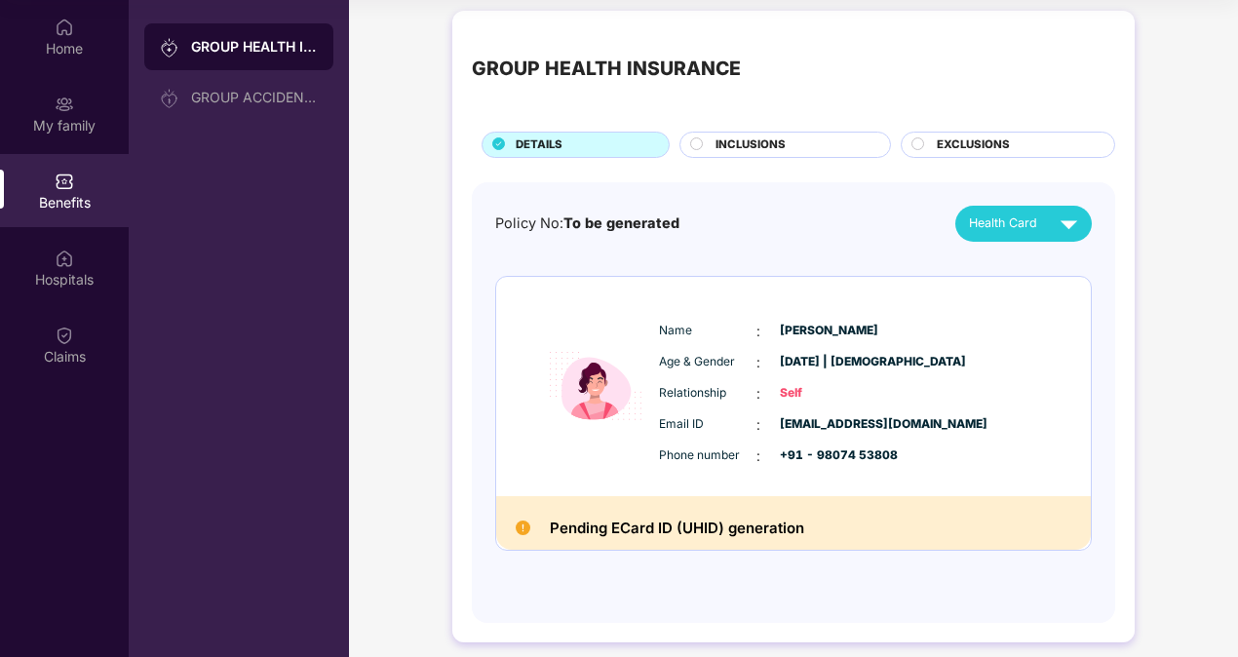
click at [967, 143] on span "EXCLUSIONS" at bounding box center [973, 145] width 73 height 18
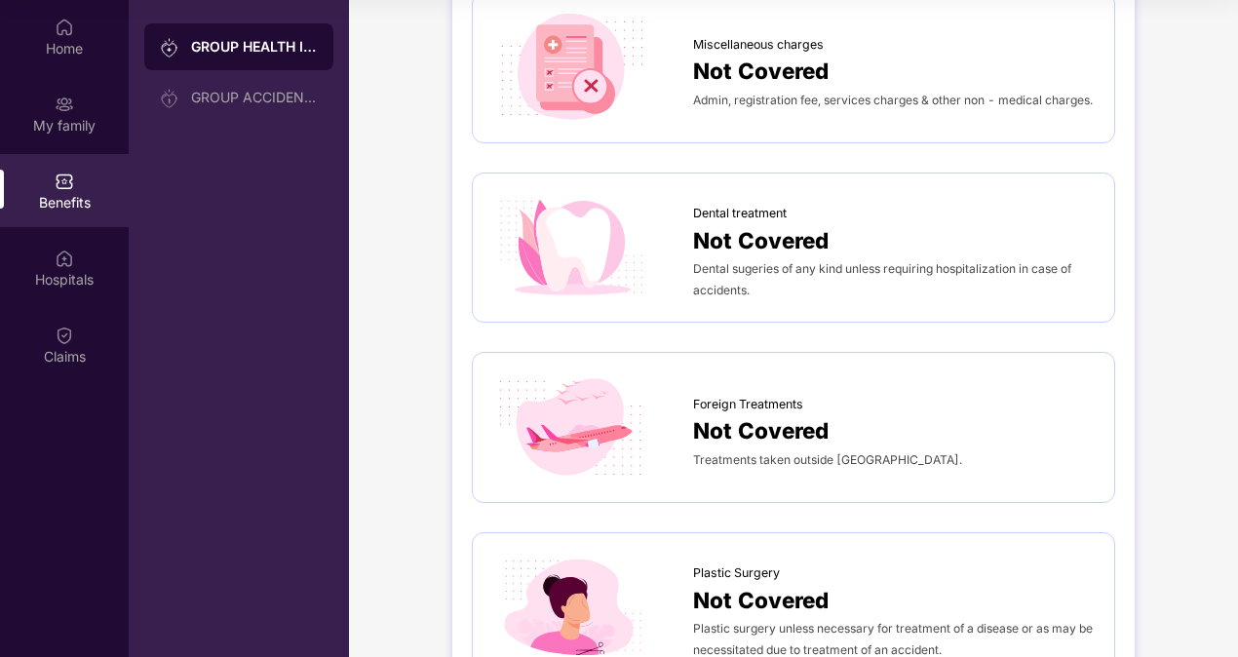
scroll to position [1222, 0]
